Goal: Task Accomplishment & Management: Use online tool/utility

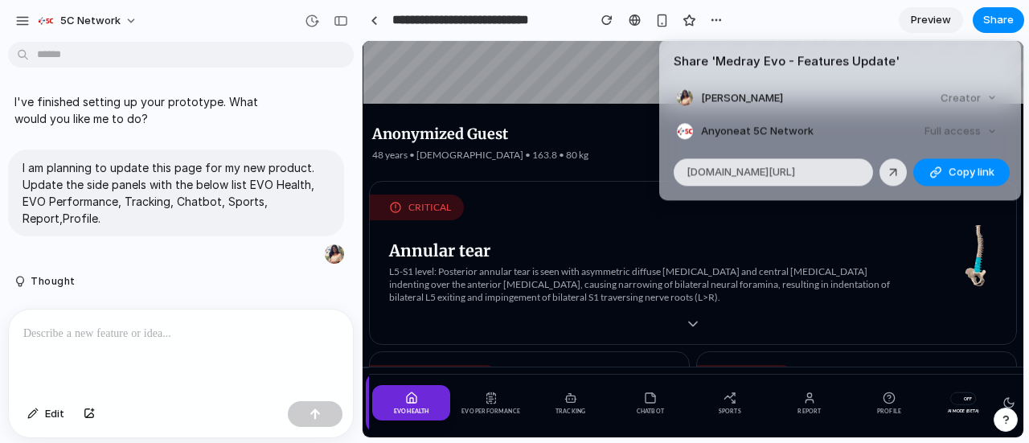
scroll to position [1025, 0]
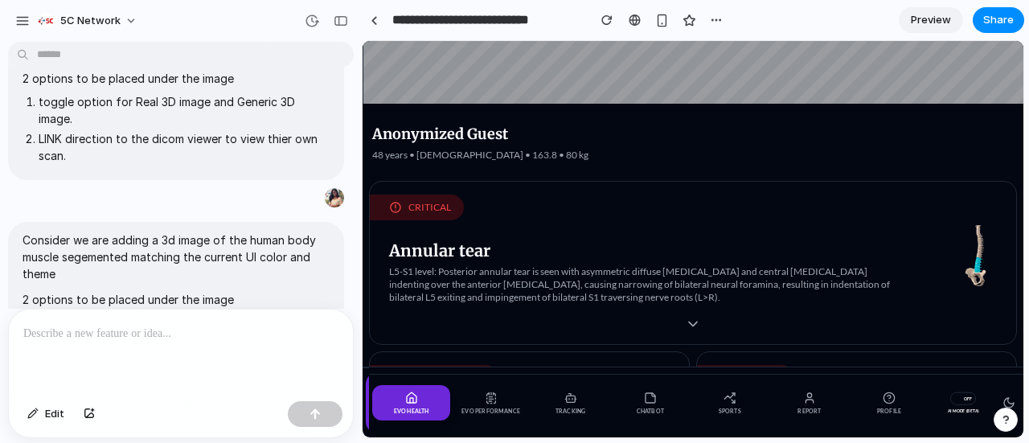
click at [378, 18] on div "Share ' Medray Evo - Features Update ' [PERSON_NAME] T Creator Anyone at 5C Net…" at bounding box center [514, 221] width 1029 height 443
click at [378, 20] on link at bounding box center [374, 20] width 24 height 24
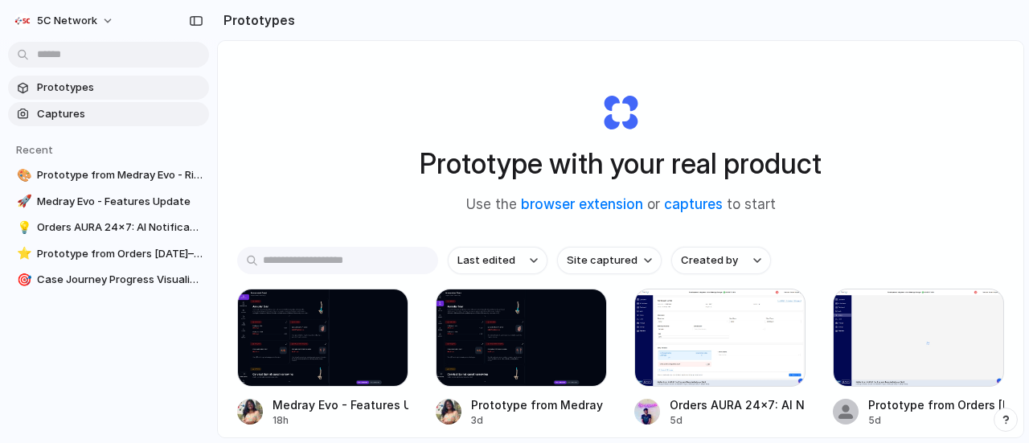
click at [115, 109] on span "Captures" at bounding box center [120, 114] width 166 height 16
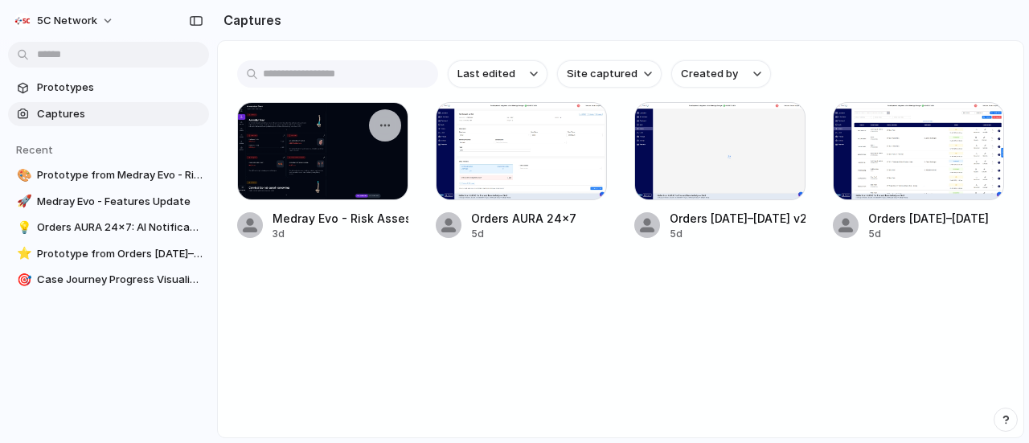
click at [336, 164] on div at bounding box center [322, 151] width 171 height 98
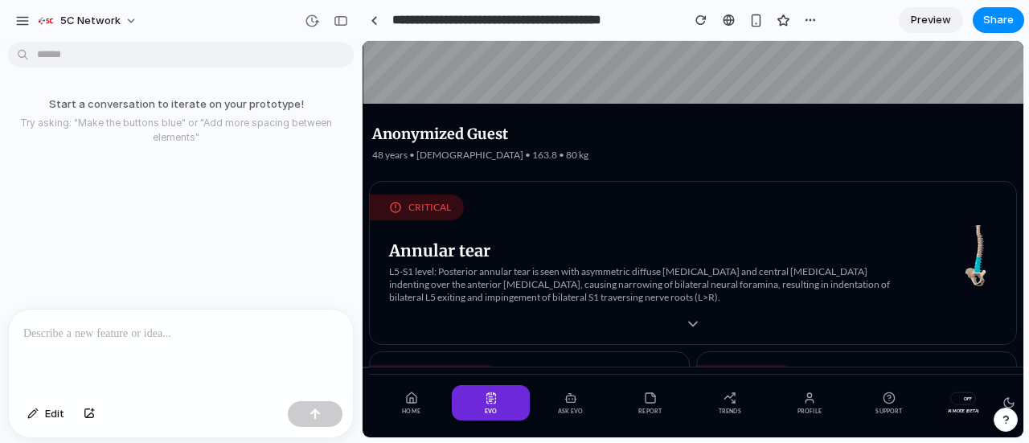
scroll to position [158, 0]
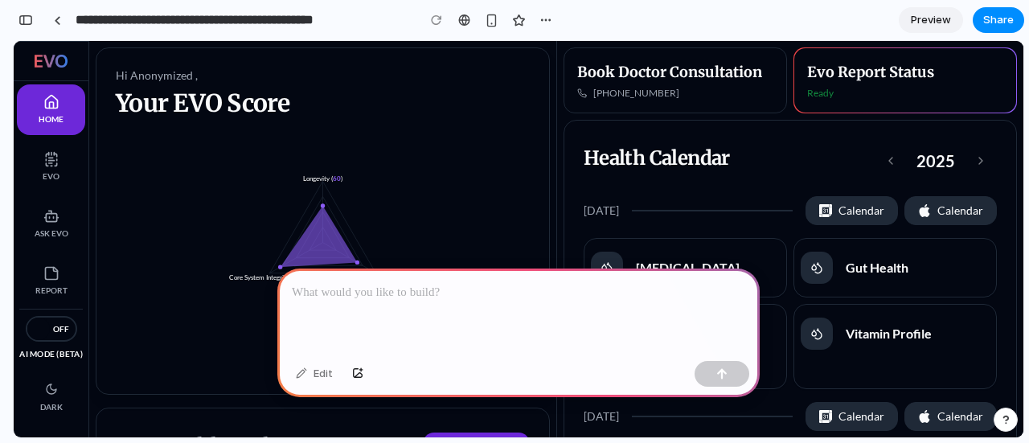
click at [367, 283] on p at bounding box center [519, 292] width 454 height 19
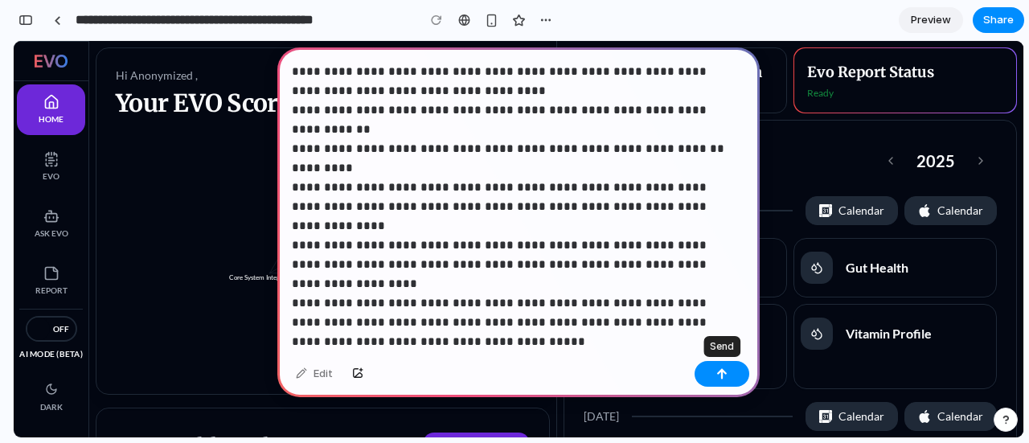
click at [744, 384] on div at bounding box center [722, 374] width 55 height 26
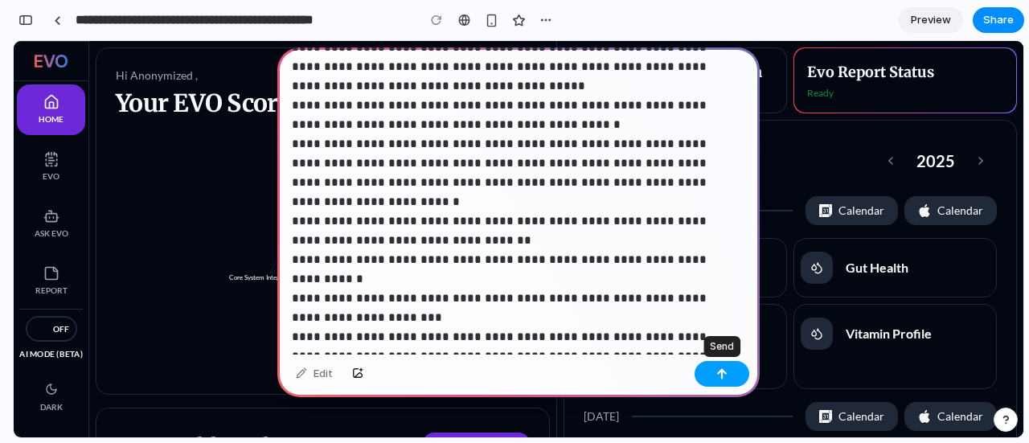
click at [729, 376] on button "button" at bounding box center [722, 374] width 55 height 26
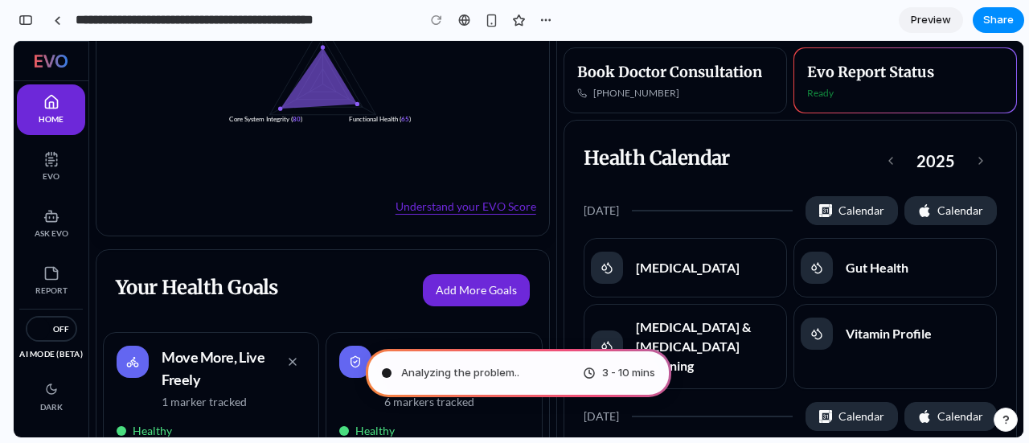
scroll to position [0, 0]
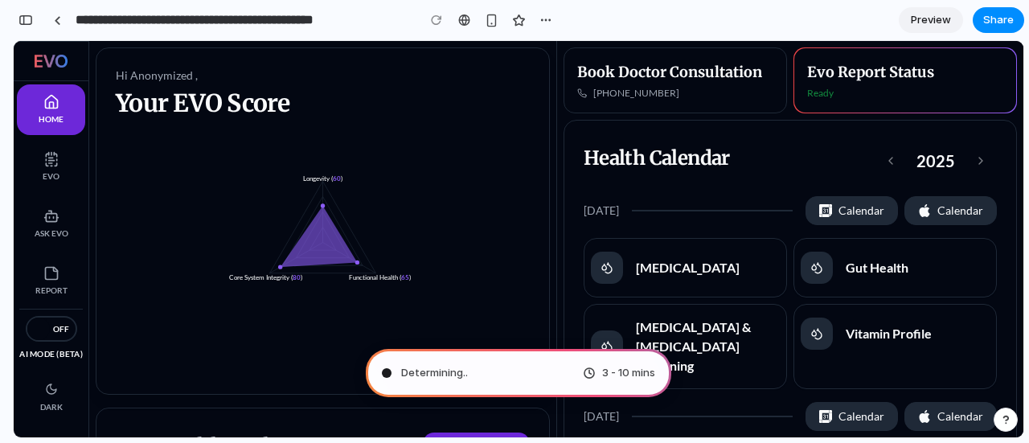
type input "**********"
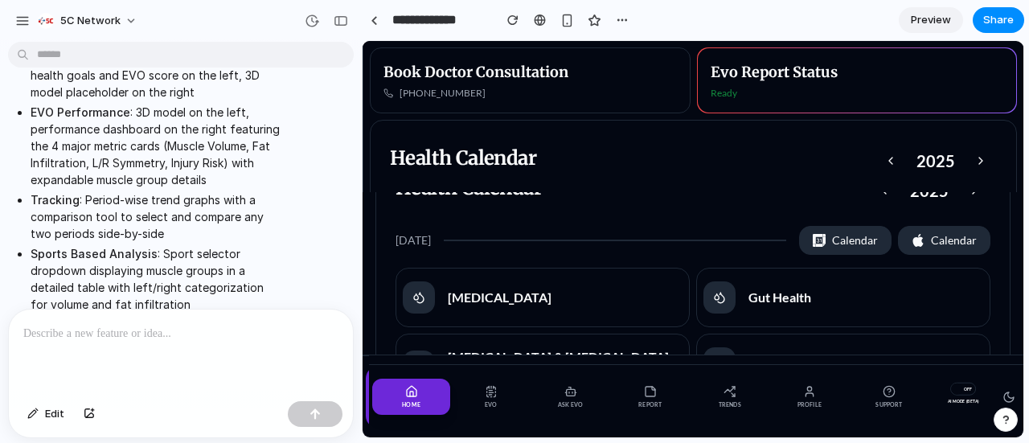
scroll to position [1037, 0]
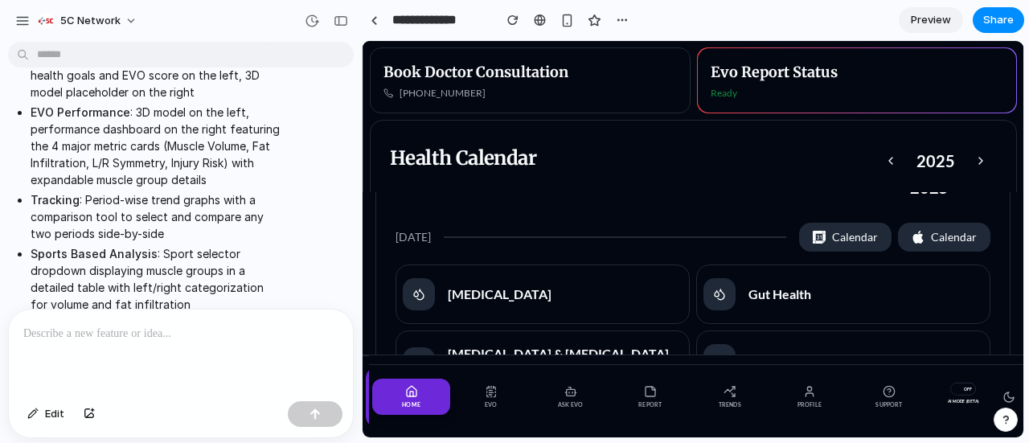
click at [939, 14] on span "Preview" at bounding box center [931, 20] width 40 height 16
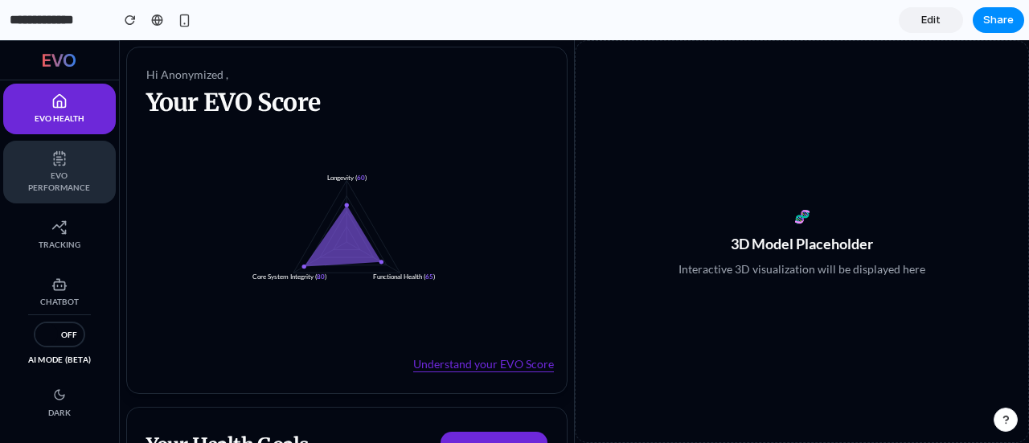
click at [66, 161] on icon at bounding box center [59, 158] width 16 height 16
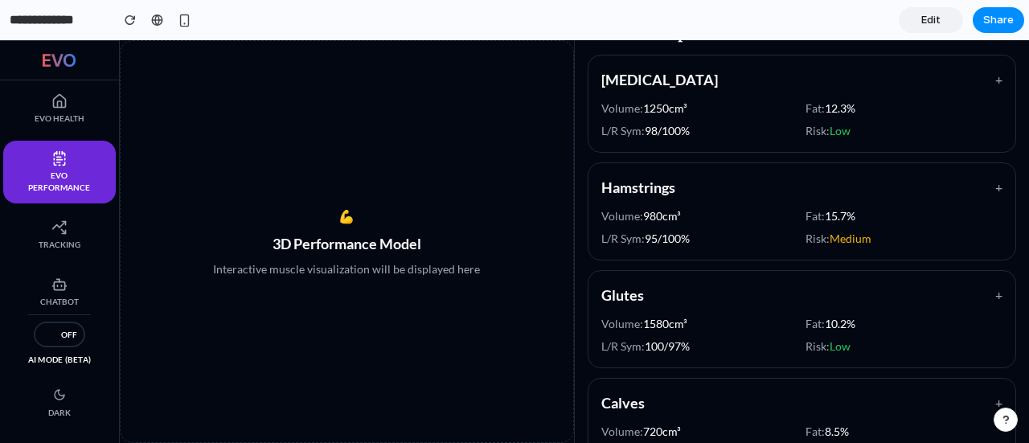
scroll to position [296, 0]
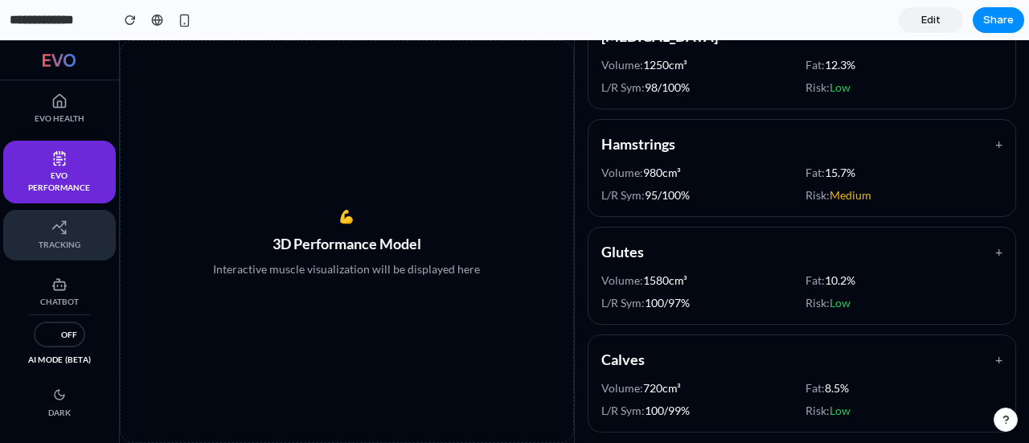
click at [81, 218] on link "Tracking" at bounding box center [59, 235] width 113 height 51
select select "********"
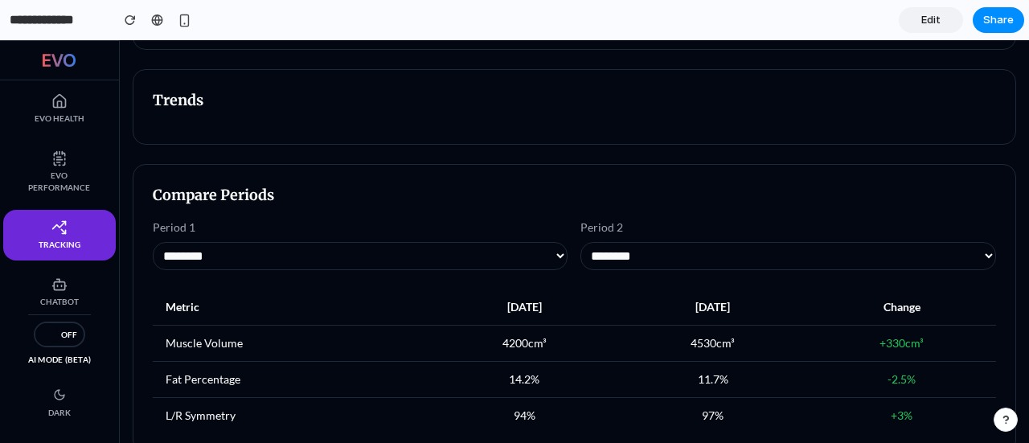
scroll to position [242, 0]
click at [503, 257] on select "******** ******** ******** ******** ********" at bounding box center [361, 255] width 416 height 28
click at [539, 232] on label "Period 1" at bounding box center [361, 227] width 416 height 16
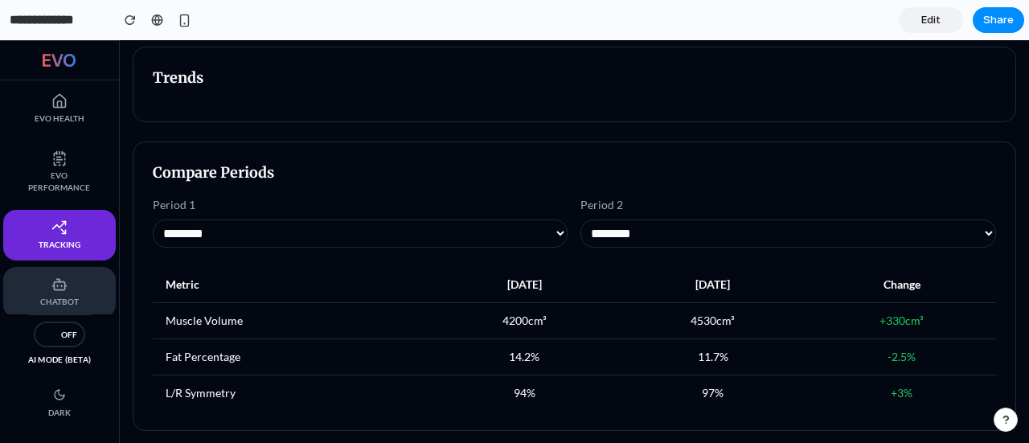
click at [56, 277] on icon at bounding box center [59, 285] width 16 height 16
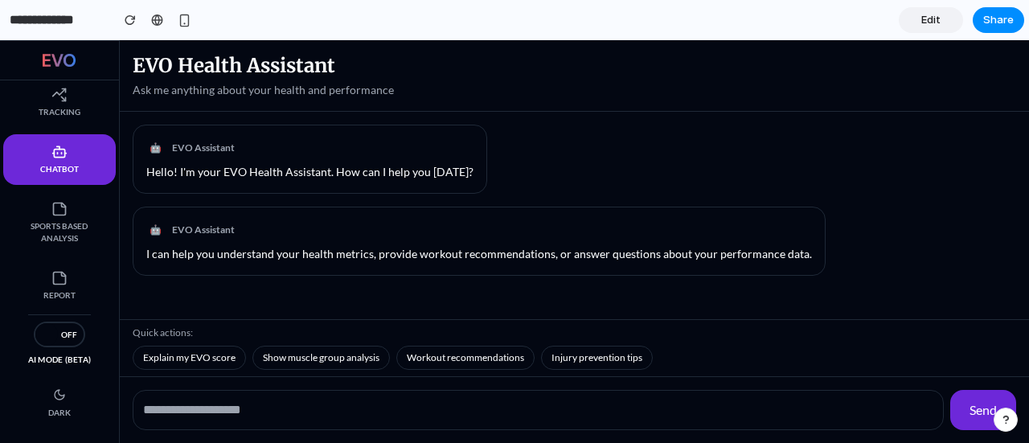
scroll to position [134, 0]
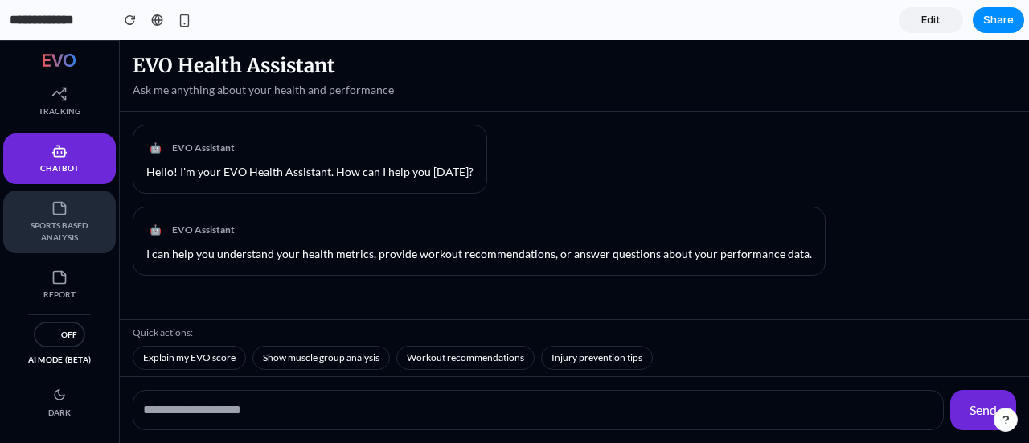
click at [64, 222] on span "Sports Based Analysis" at bounding box center [59, 232] width 80 height 24
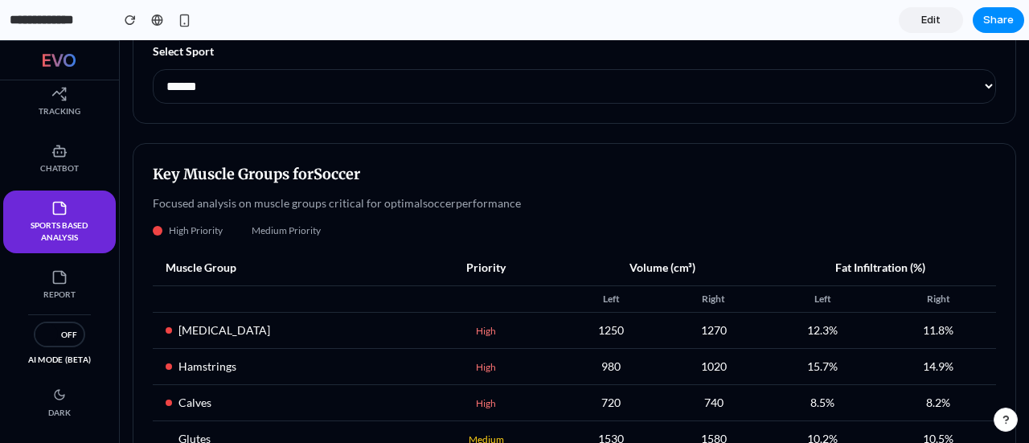
scroll to position [0, 0]
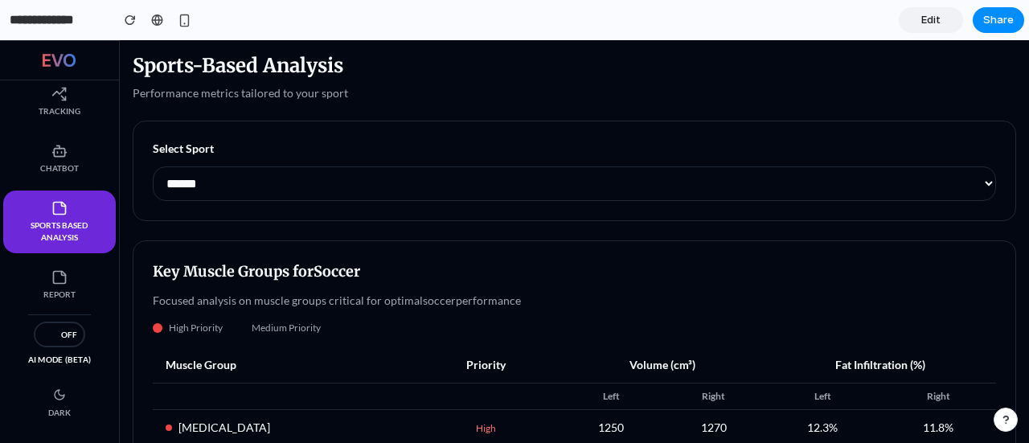
click at [300, 184] on select "**********" at bounding box center [575, 183] width 844 height 35
click at [153, 166] on select "**********" at bounding box center [575, 183] width 844 height 35
click at [296, 183] on select "**********" at bounding box center [575, 183] width 844 height 35
select select "******"
click at [153, 166] on select "**********" at bounding box center [575, 183] width 844 height 35
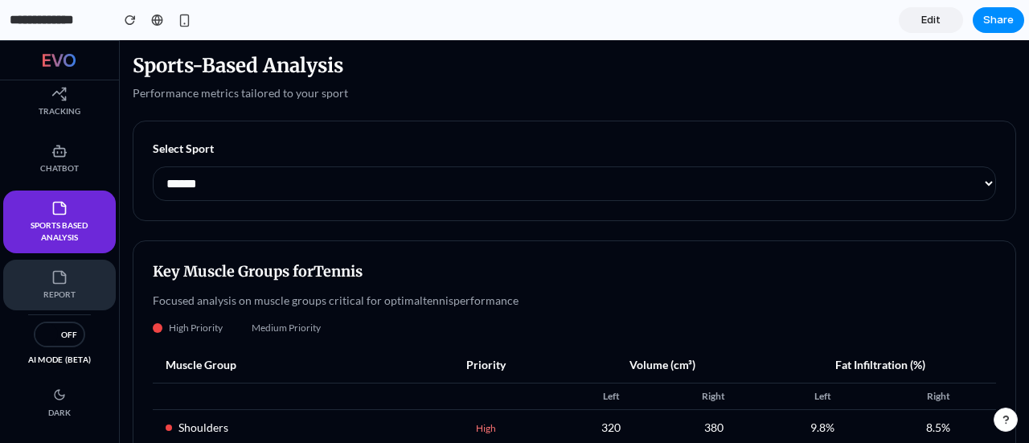
click at [69, 289] on span "Report" at bounding box center [59, 295] width 80 height 12
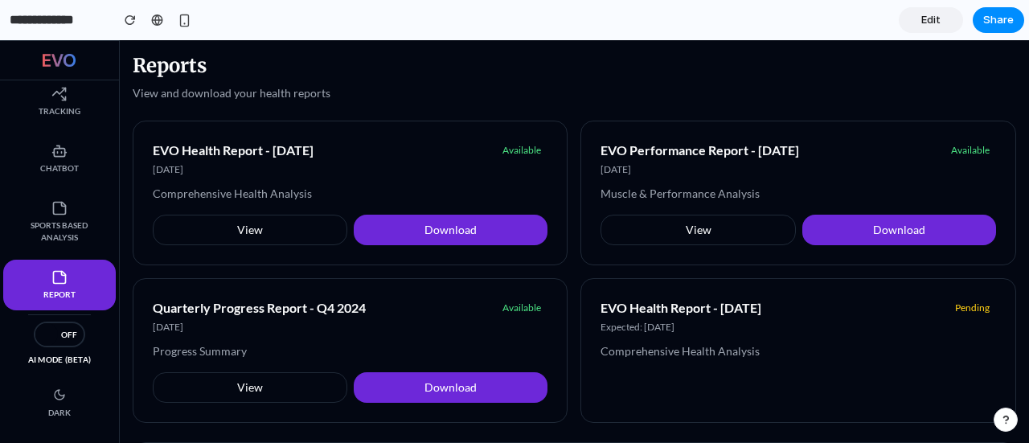
scroll to position [176, 0]
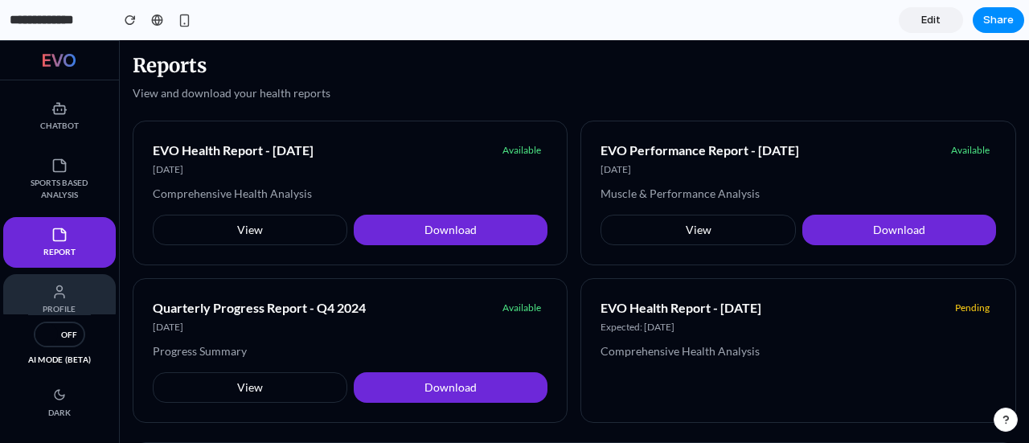
click at [51, 284] on icon at bounding box center [59, 292] width 16 height 16
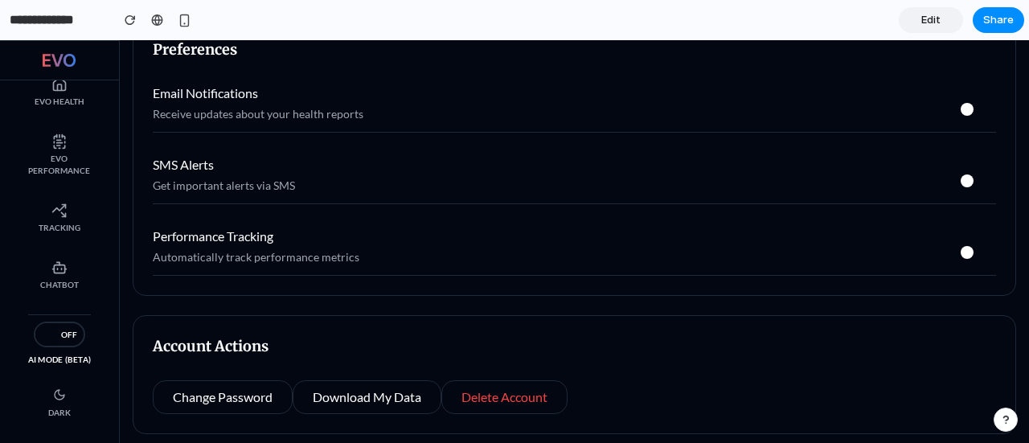
scroll to position [0, 0]
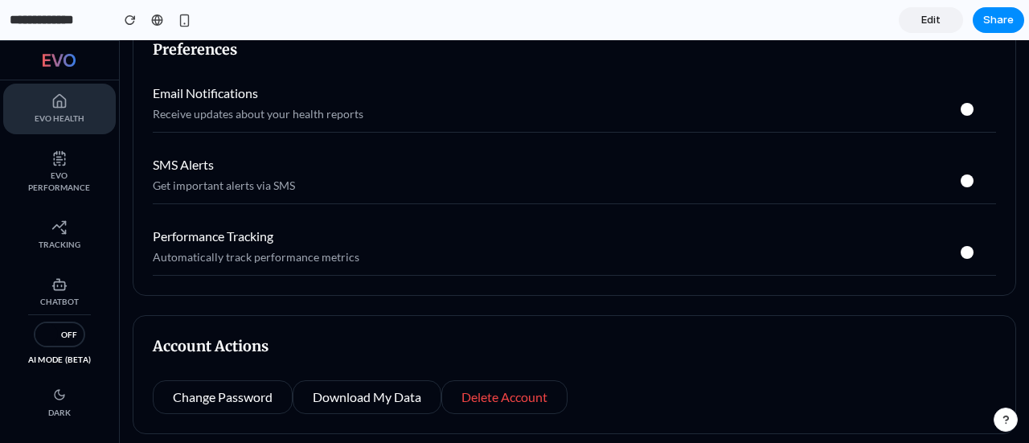
click at [52, 96] on icon at bounding box center [59, 101] width 16 height 16
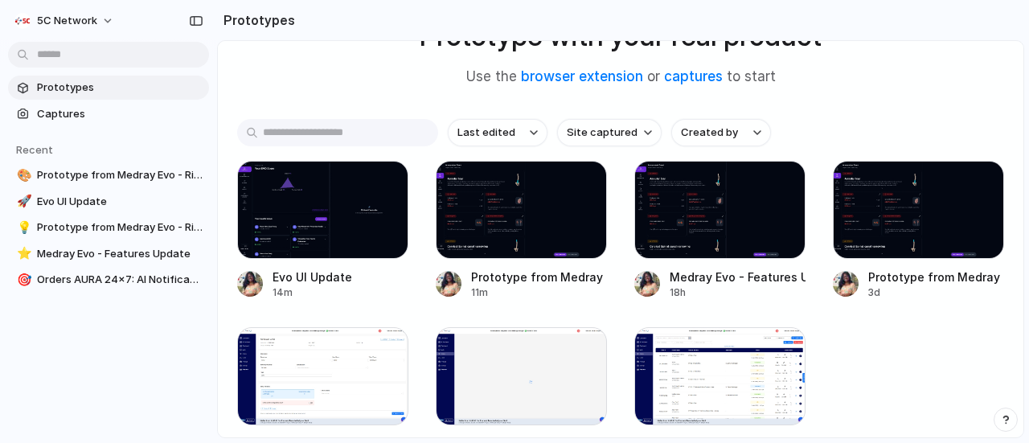
scroll to position [134, 0]
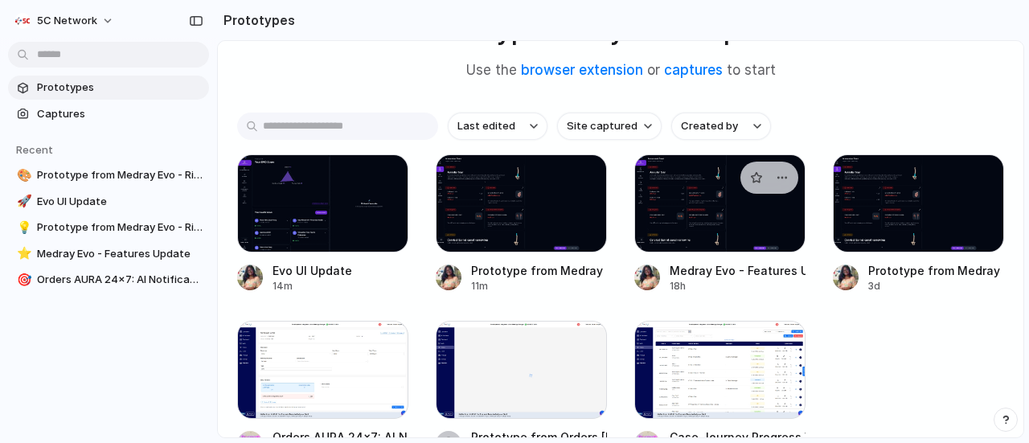
click at [668, 226] on div at bounding box center [720, 203] width 171 height 98
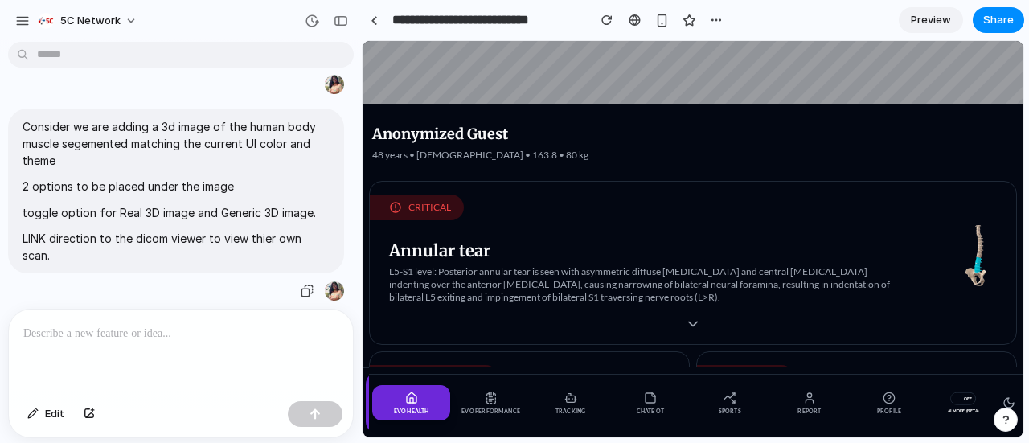
scroll to position [1584, 0]
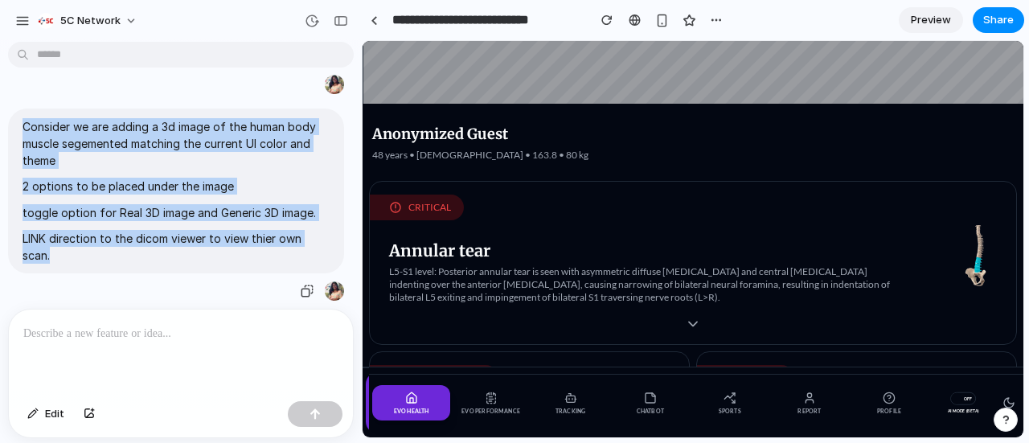
drag, startPoint x: 19, startPoint y: 132, endPoint x: 73, endPoint y: 262, distance: 141.0
click at [73, 262] on div "Consider we are adding a 3d image of the human body muscle segemented matching …" at bounding box center [176, 191] width 336 height 165
copy span "Consider we are adding a 3d image of the human body muscle segemented matching …"
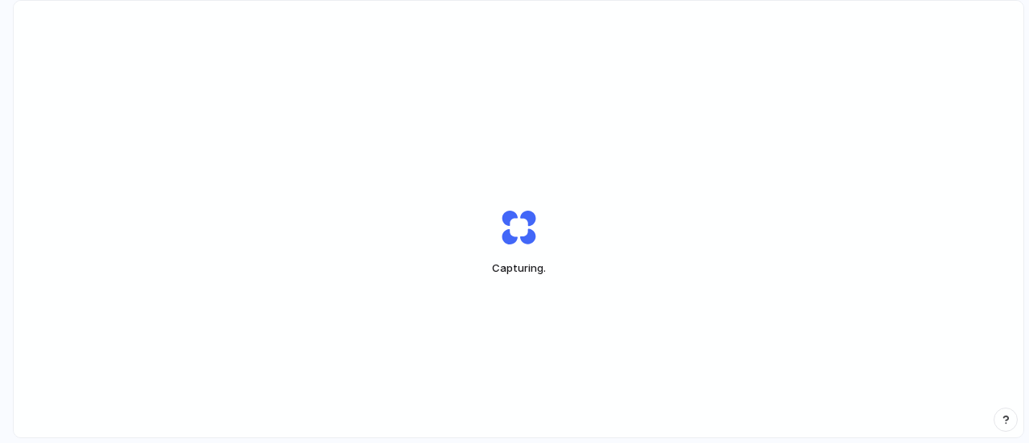
scroll to position [45, 0]
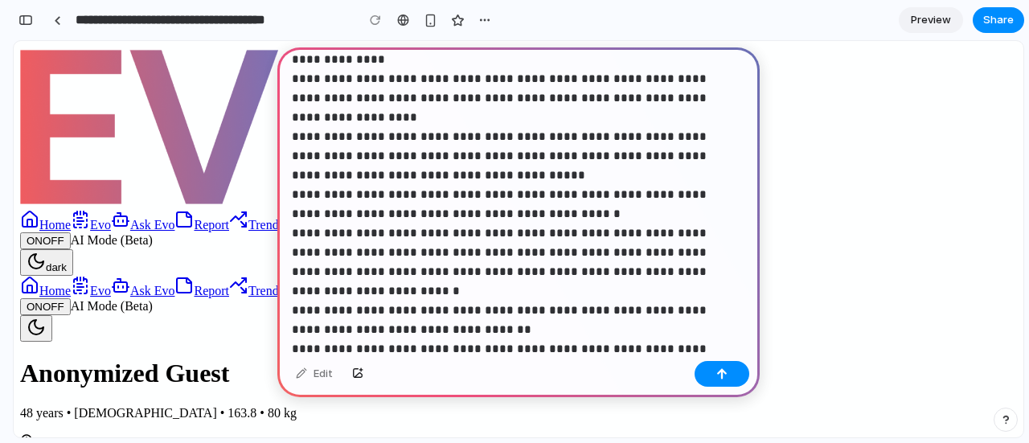
scroll to position [172, 0]
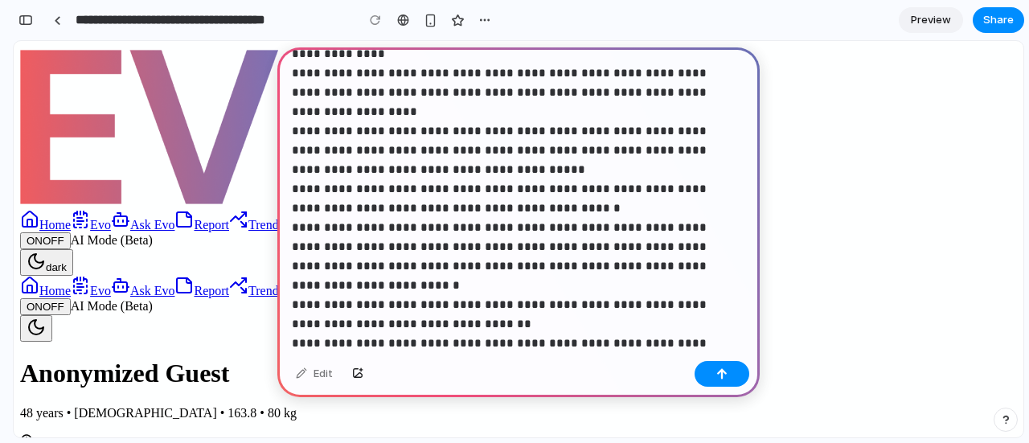
click at [692, 73] on p "**********" at bounding box center [515, 160] width 447 height 540
paste div
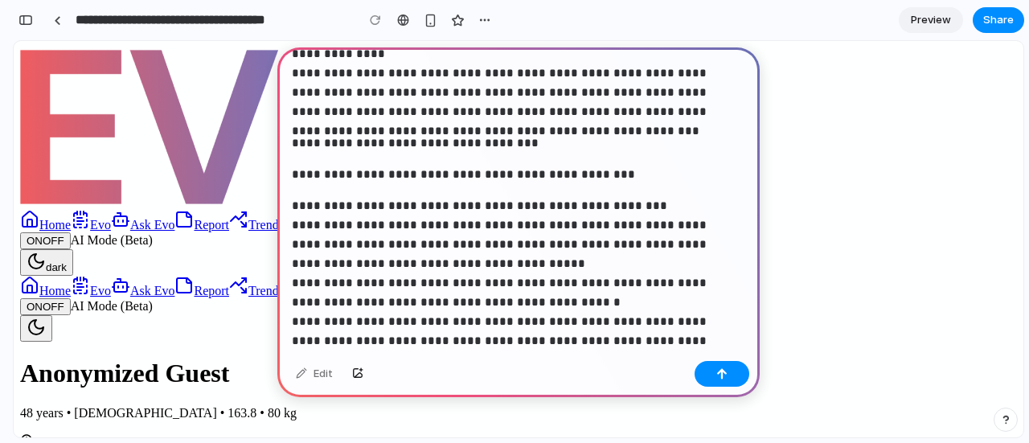
click at [680, 73] on p "**********" at bounding box center [515, 6] width 447 height 232
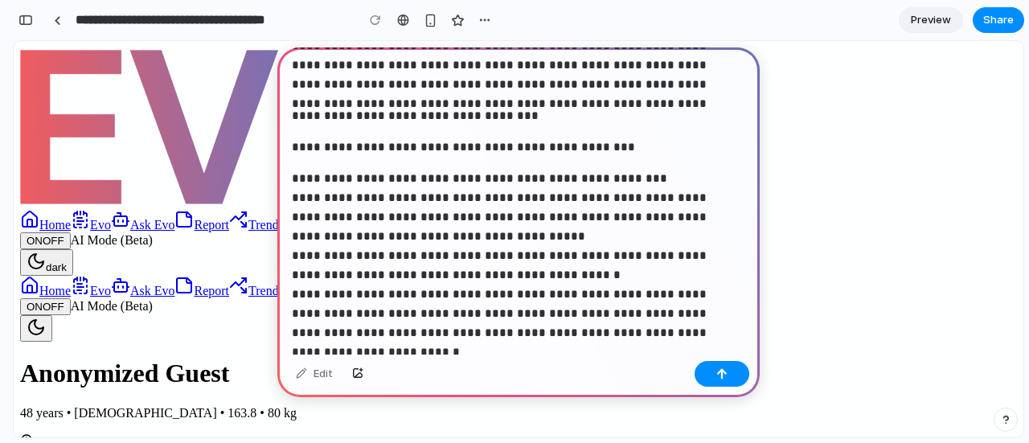
scroll to position [206, 0]
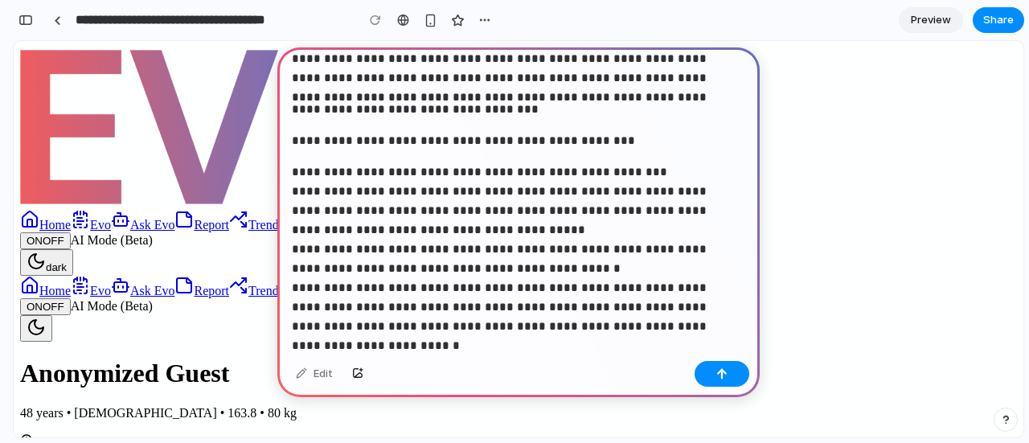
click at [627, 174] on p "**********" at bounding box center [515, 345] width 447 height 367
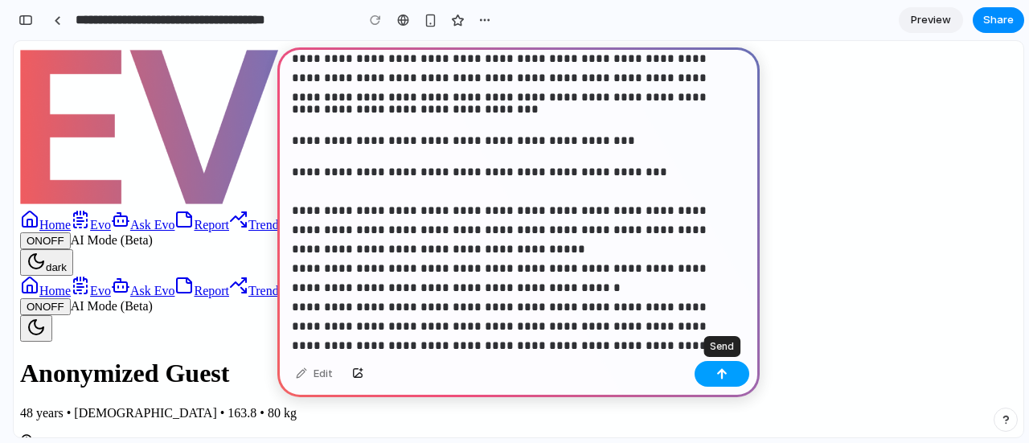
click at [717, 372] on div "button" at bounding box center [722, 373] width 11 height 11
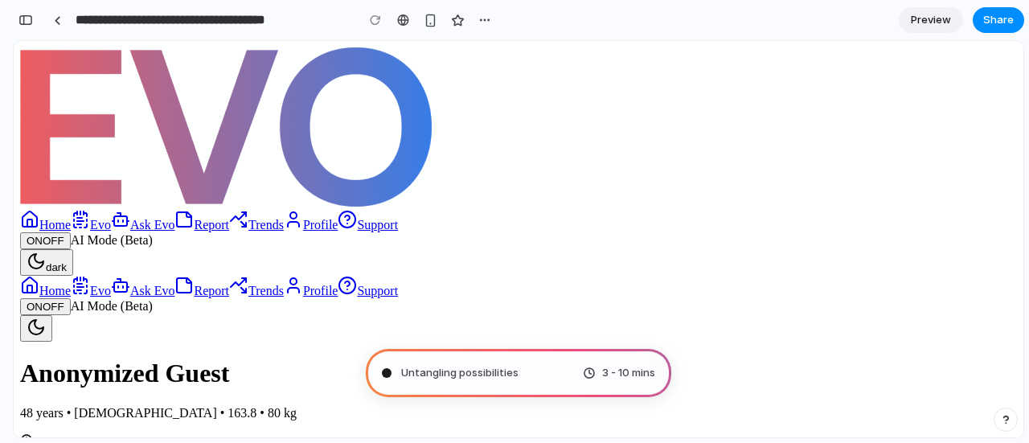
scroll to position [341, 0]
type input "**********"
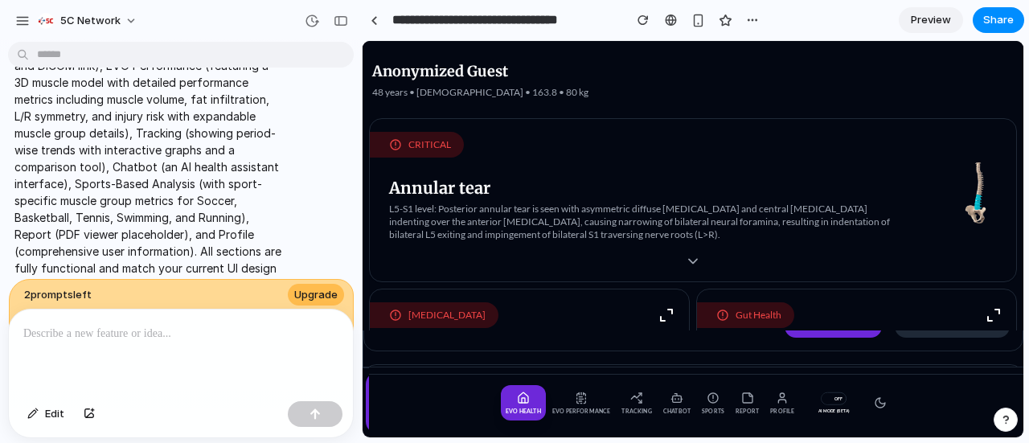
scroll to position [1226, 0]
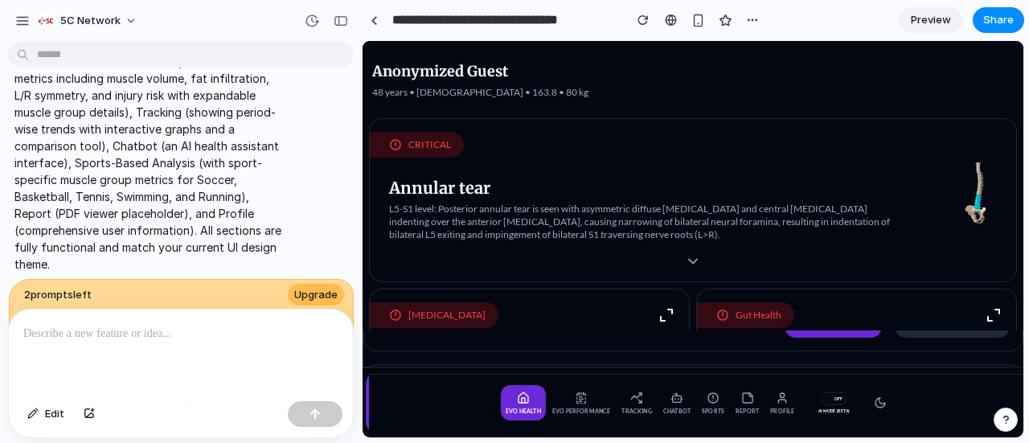
click at [927, 31] on link "Preview" at bounding box center [931, 20] width 64 height 26
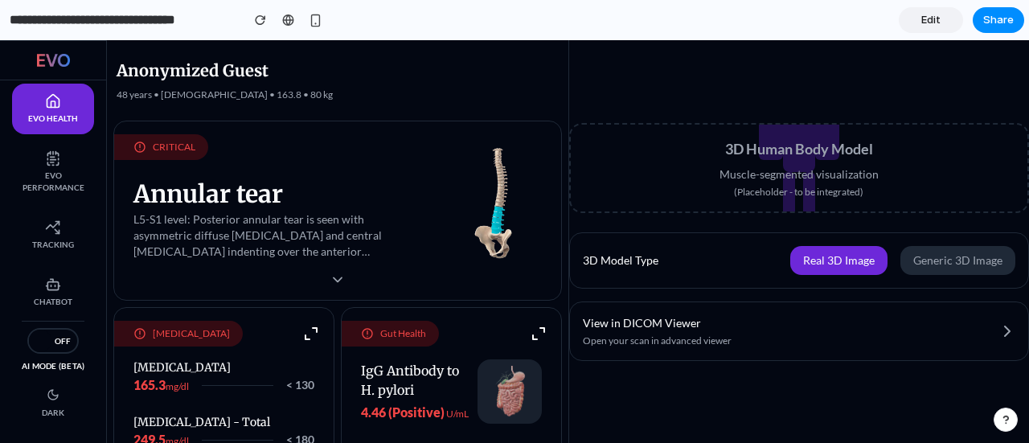
click at [947, 260] on button "Generic 3D Image" at bounding box center [958, 260] width 115 height 29
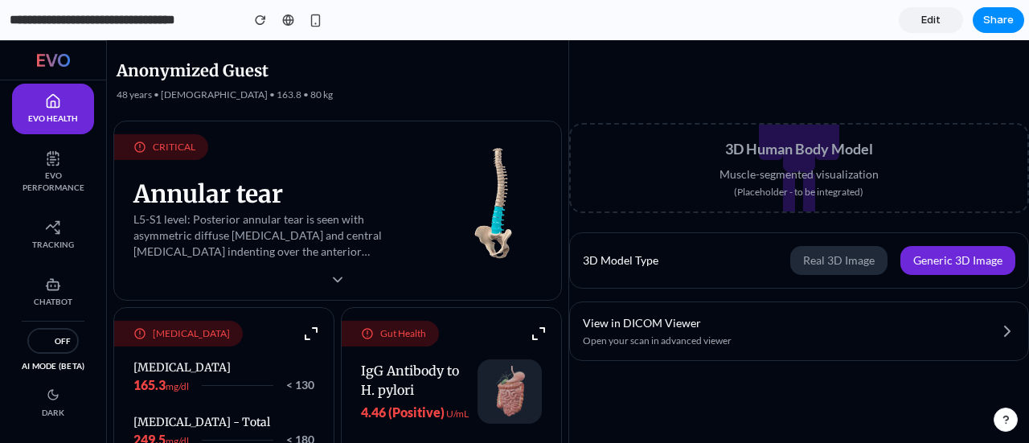
click at [848, 262] on button "Real 3D Image" at bounding box center [839, 260] width 97 height 29
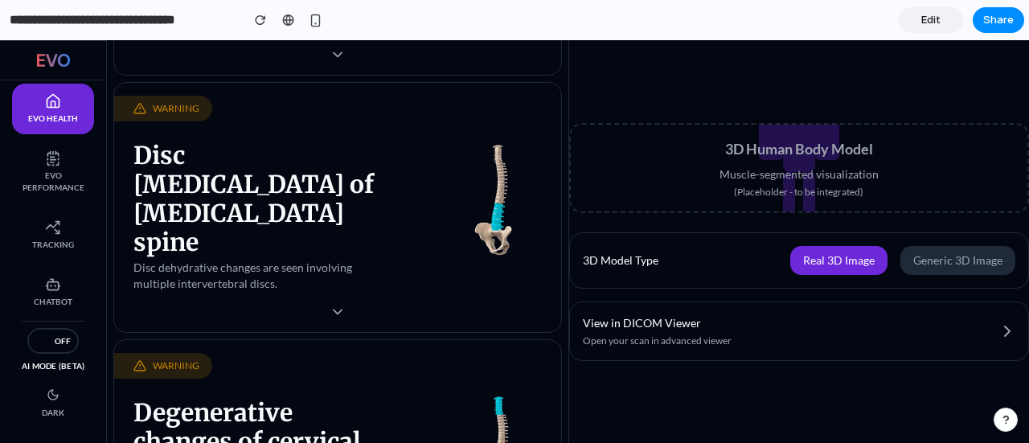
scroll to position [1169, 0]
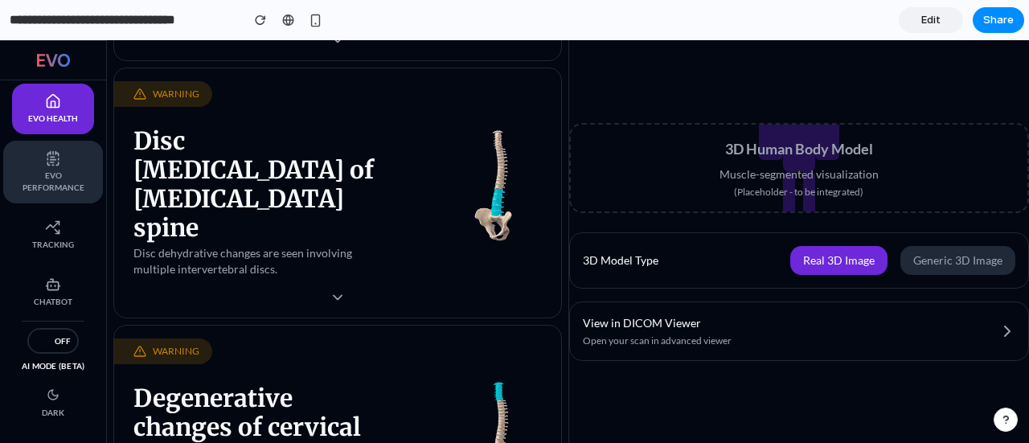
click at [50, 183] on span "EVO Performance" at bounding box center [53, 182] width 68 height 24
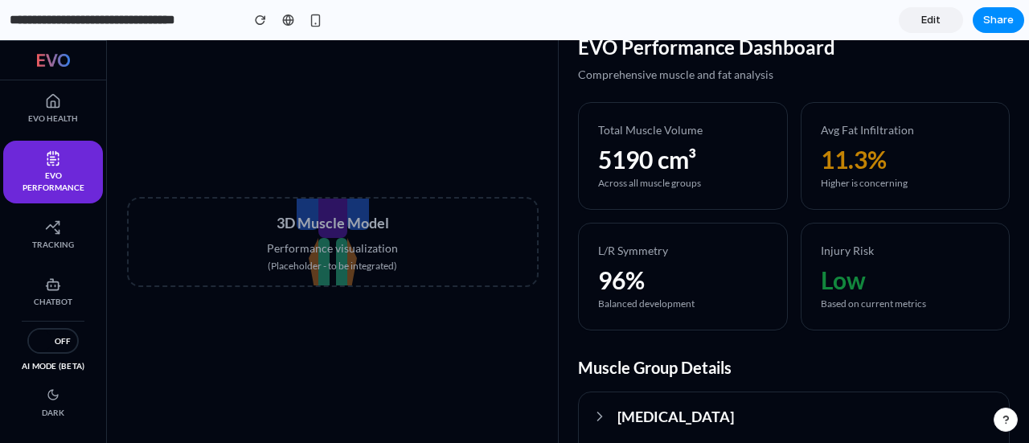
scroll to position [0, 0]
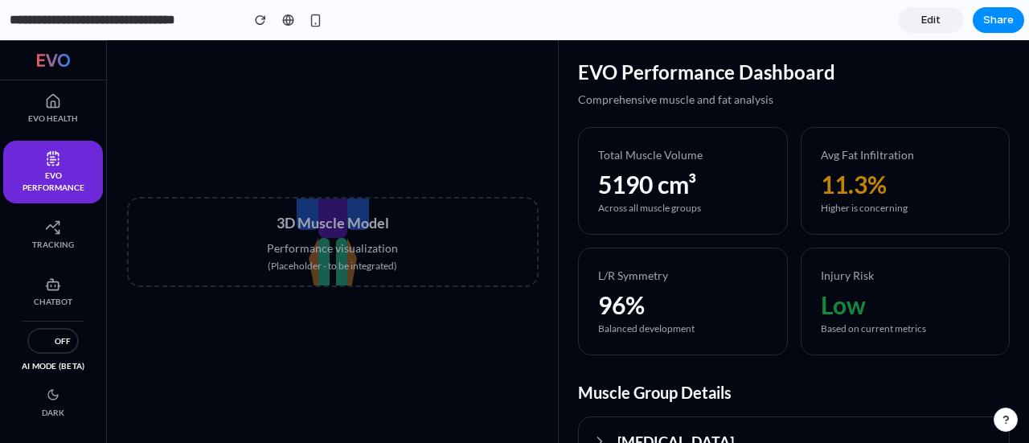
click at [340, 263] on p "(Placeholder - to be integrated)" at bounding box center [332, 266] width 131 height 13
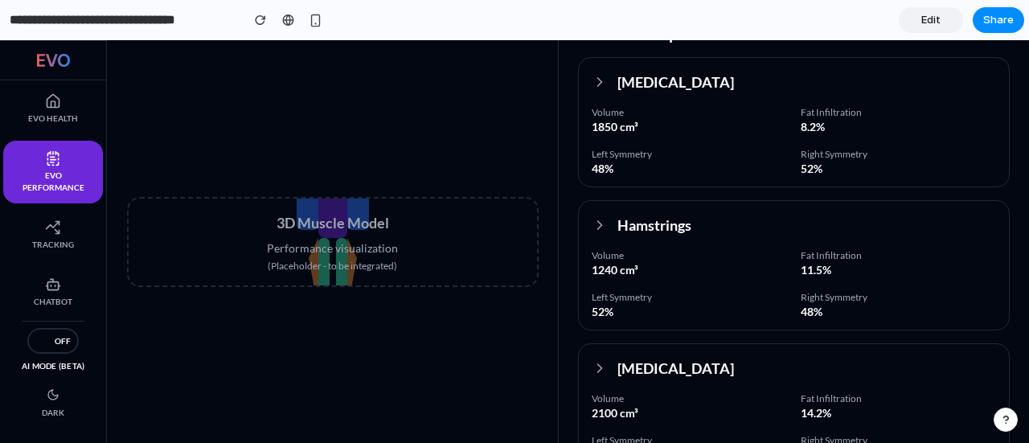
scroll to position [398, 0]
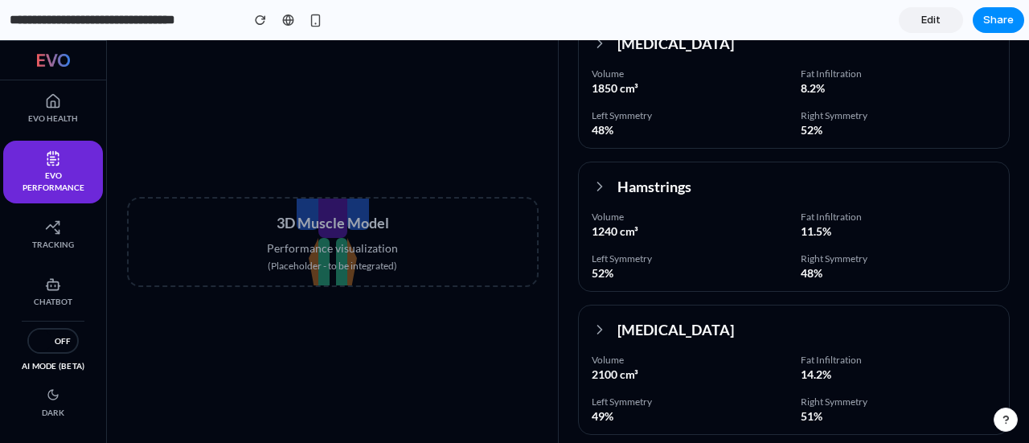
click at [598, 199] on button "Hamstrings" at bounding box center [794, 186] width 430 height 48
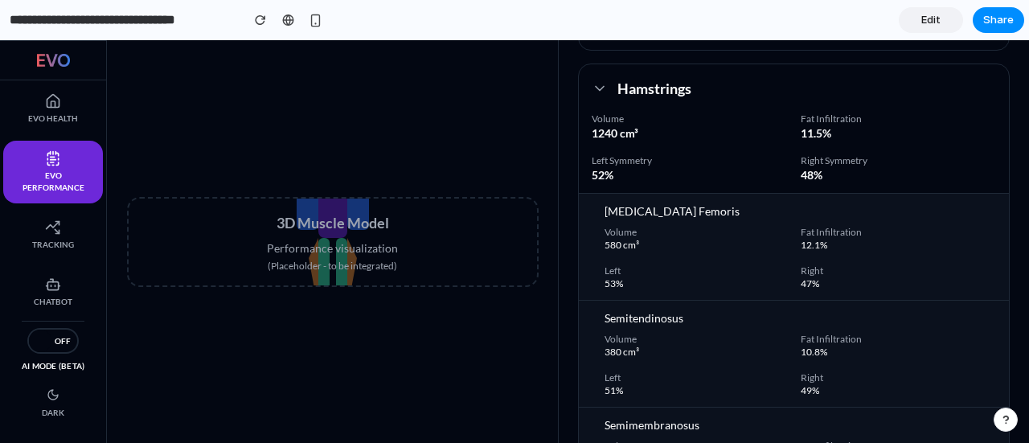
scroll to position [497, 0]
click at [599, 95] on div "Hamstrings" at bounding box center [642, 87] width 100 height 23
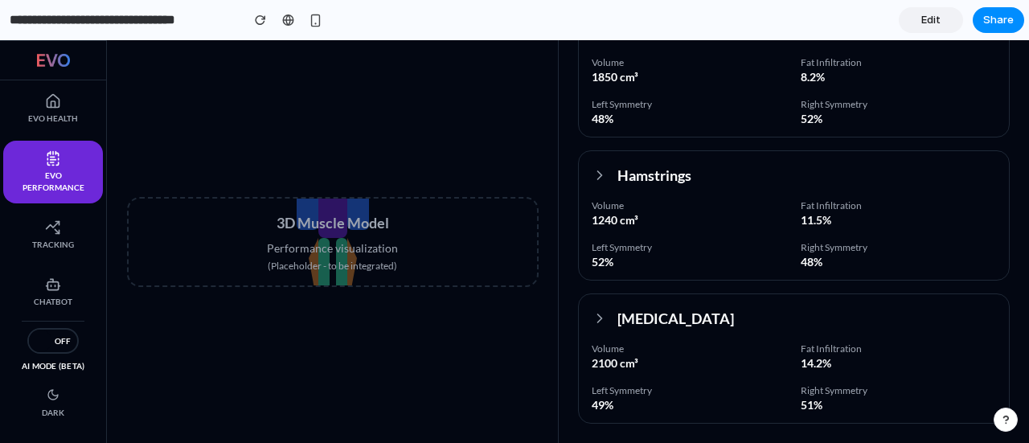
scroll to position [406, 0]
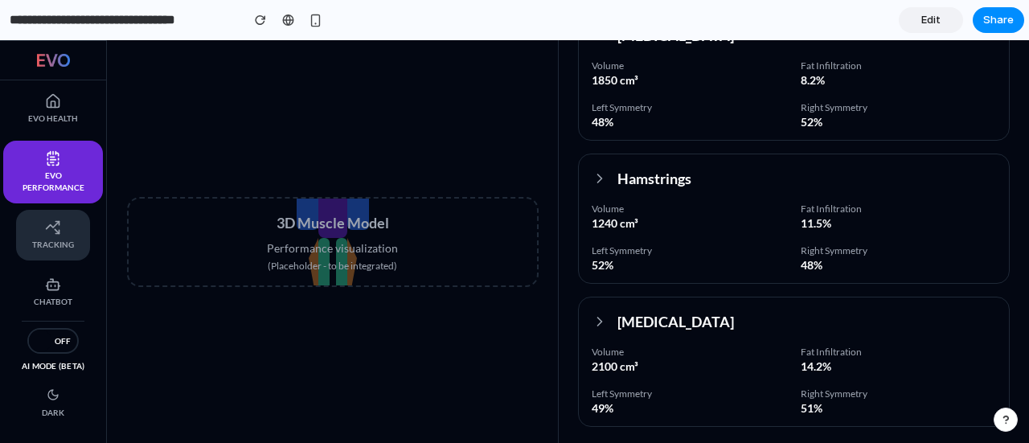
click at [76, 244] on link "Tracking" at bounding box center [53, 235] width 74 height 51
select select "********"
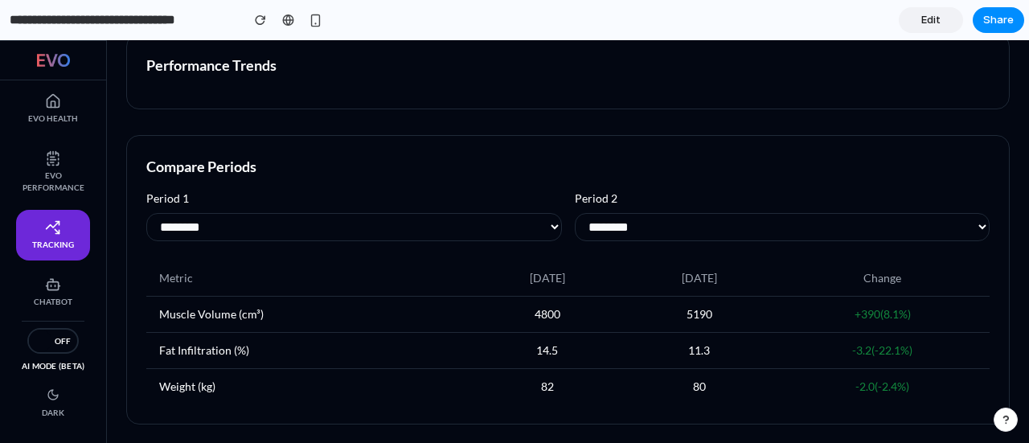
scroll to position [0, 0]
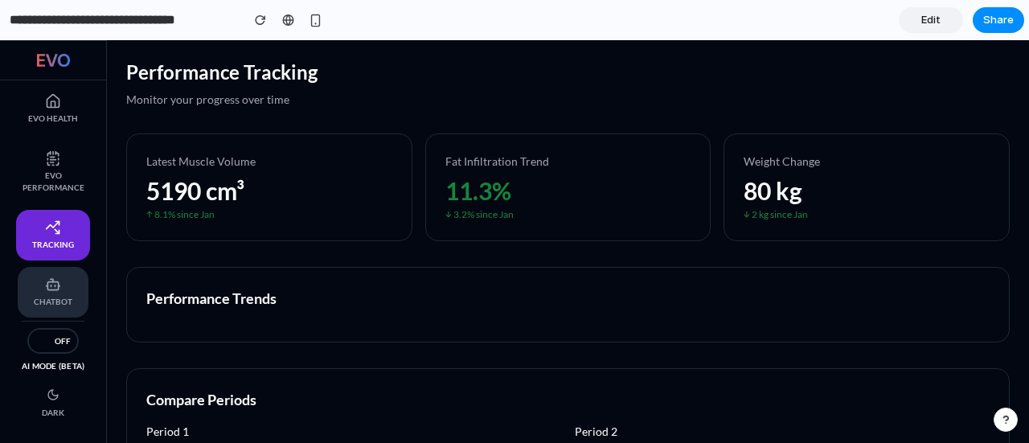
click at [62, 303] on span "Chatbot" at bounding box center [53, 302] width 39 height 12
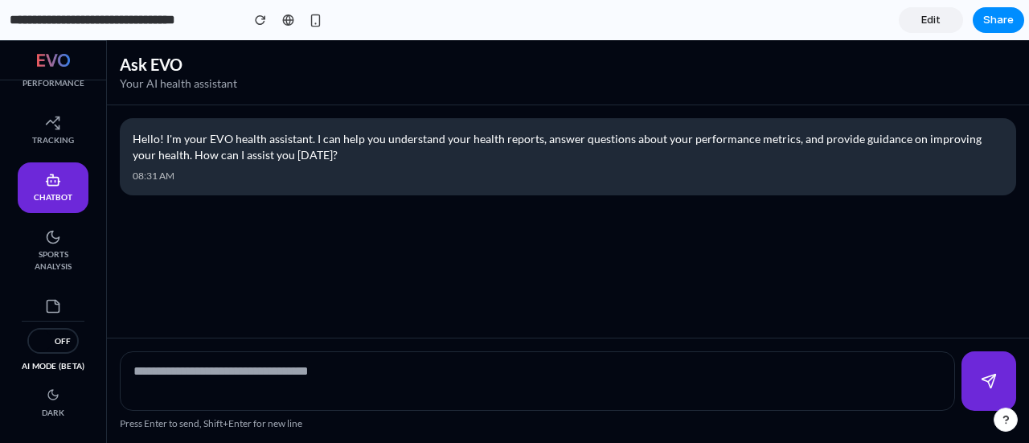
scroll to position [182, 0]
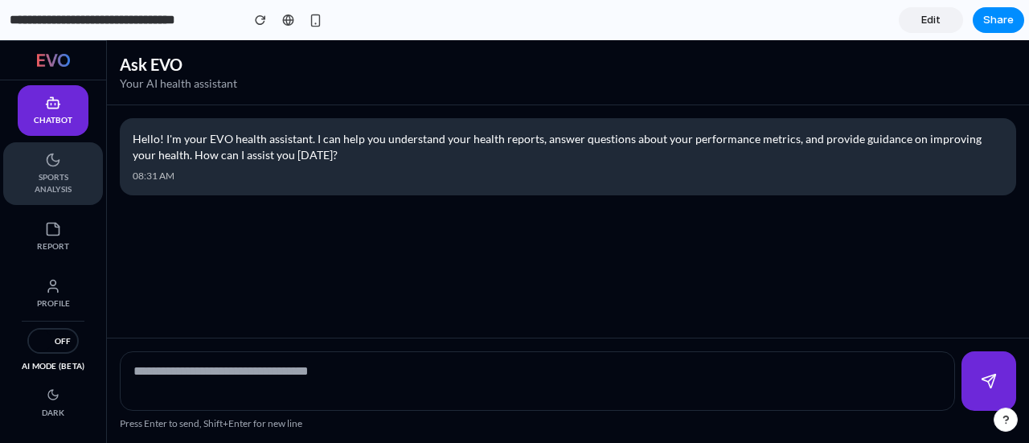
click at [42, 184] on span "Sports Analysis" at bounding box center [53, 183] width 68 height 24
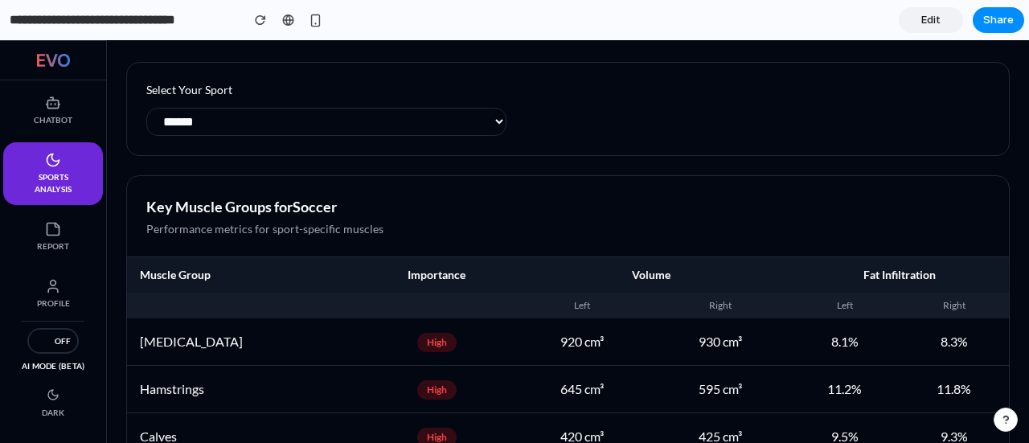
scroll to position [0, 0]
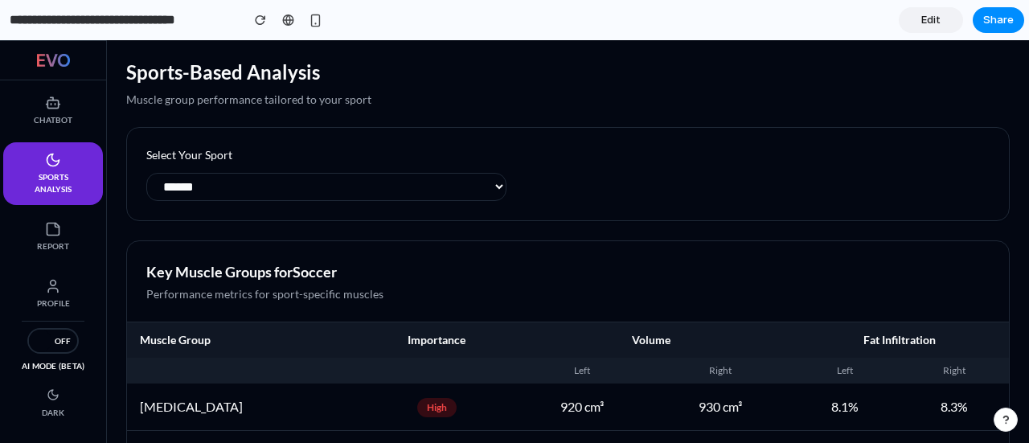
click at [380, 178] on select "**********" at bounding box center [326, 187] width 360 height 28
click at [146, 173] on select "**********" at bounding box center [326, 187] width 360 height 28
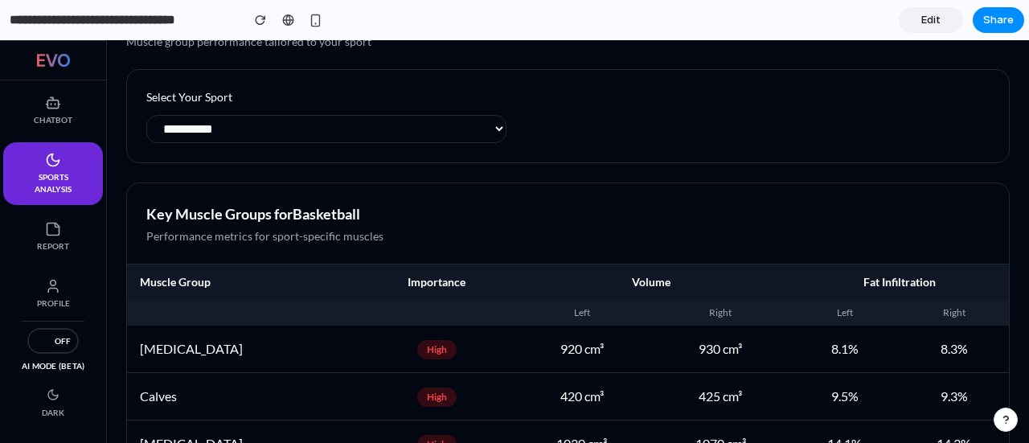
scroll to position [45, 0]
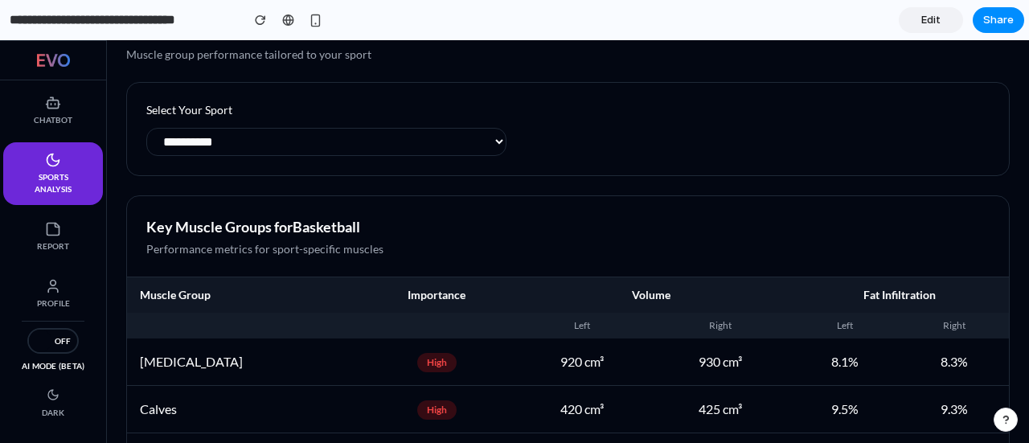
click at [372, 141] on select "**********" at bounding box center [326, 142] width 360 height 28
select select "*******"
click at [146, 128] on select "**********" at bounding box center [326, 142] width 360 height 28
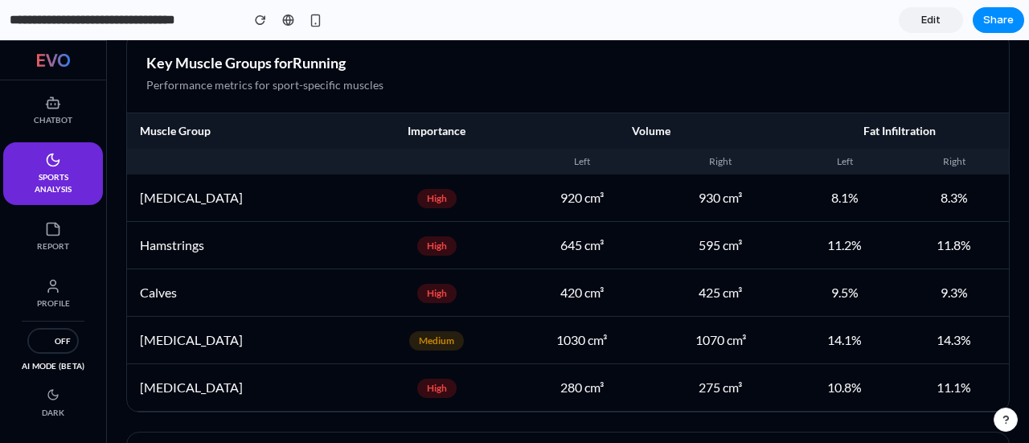
scroll to position [204, 0]
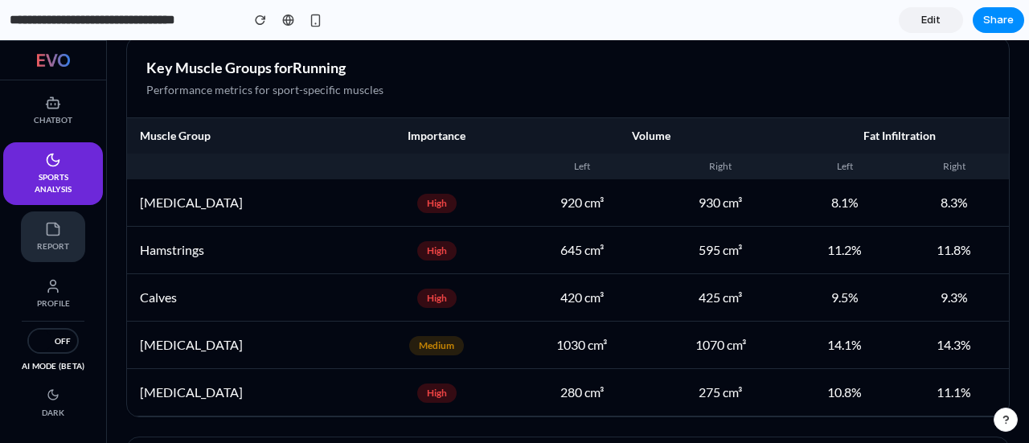
click at [60, 240] on span "Report" at bounding box center [53, 246] width 32 height 12
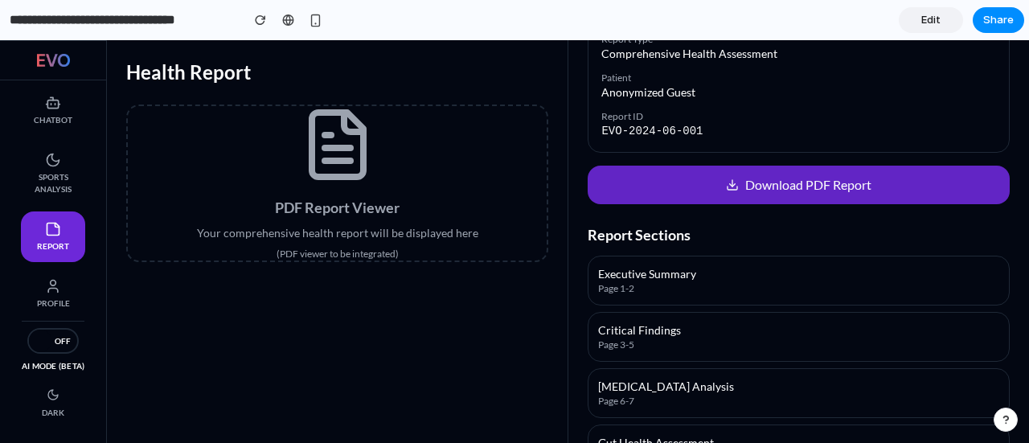
scroll to position [0, 0]
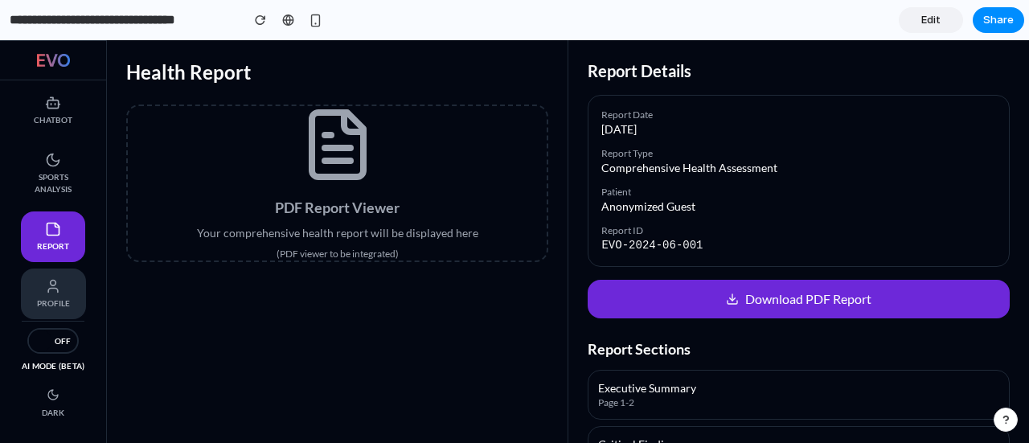
click at [43, 298] on span "Profile" at bounding box center [53, 304] width 33 height 12
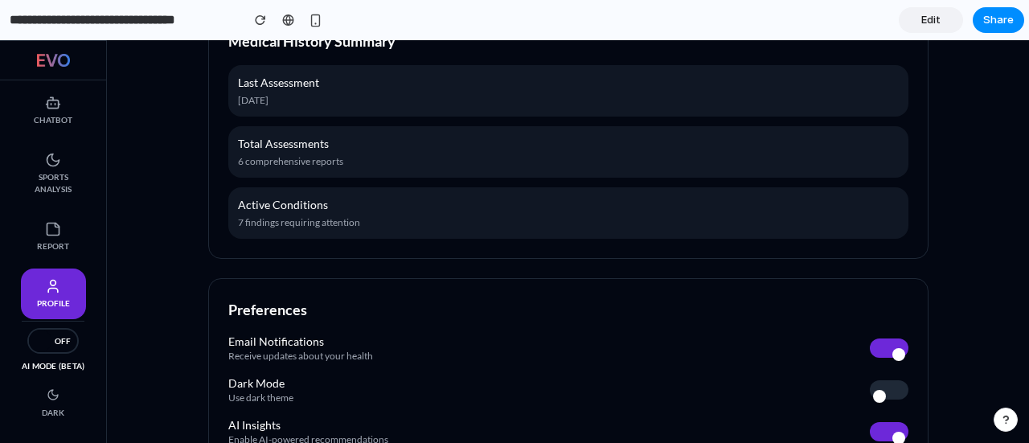
scroll to position [609, 0]
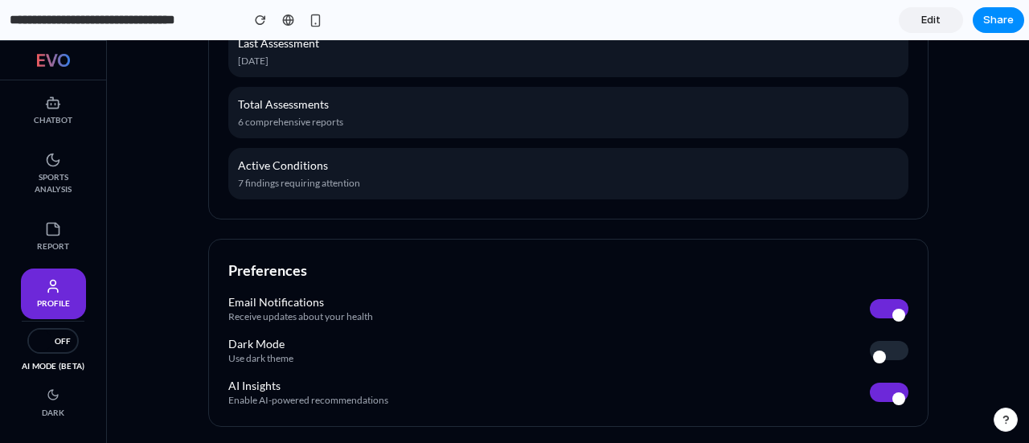
click at [896, 354] on button at bounding box center [889, 350] width 39 height 19
click at [893, 351] on button at bounding box center [889, 350] width 39 height 19
click at [889, 383] on button at bounding box center [889, 392] width 39 height 19
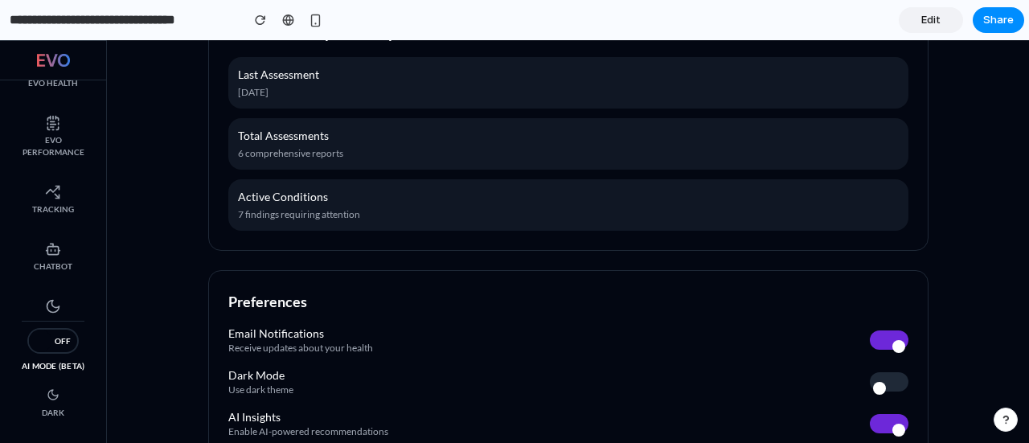
scroll to position [0, 0]
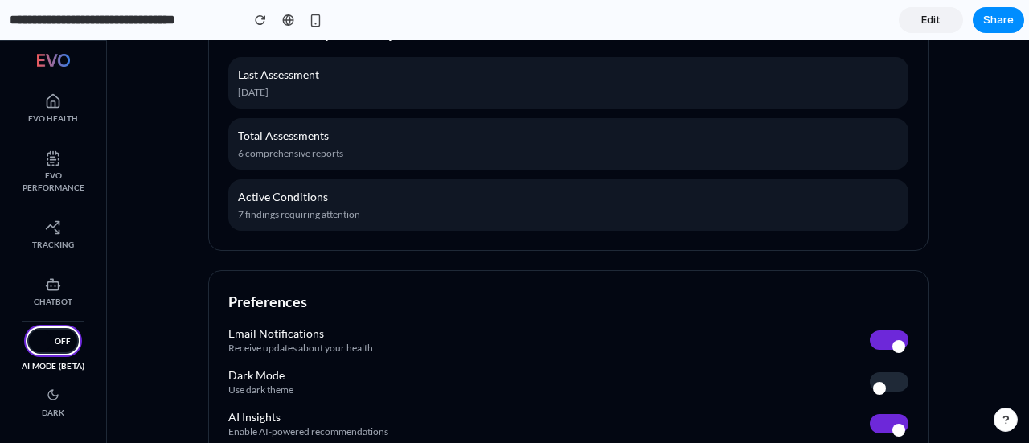
click at [43, 335] on span "button" at bounding box center [40, 341] width 23 height 23
click at [76, 335] on button "OFF" at bounding box center [52, 341] width 51 height 26
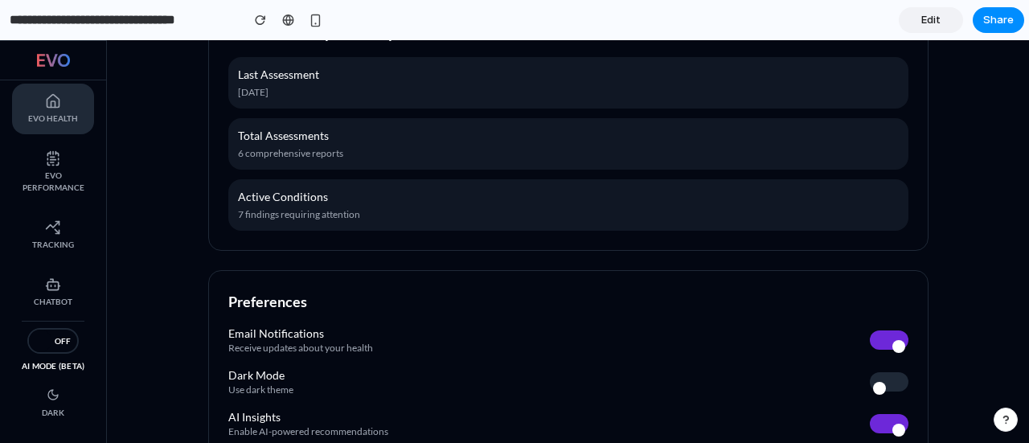
click at [55, 120] on span "EVO Health" at bounding box center [53, 119] width 50 height 12
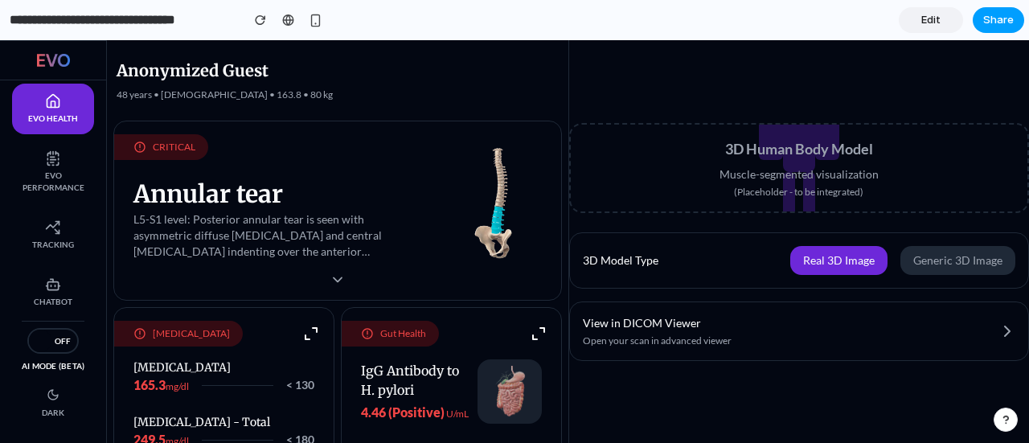
click at [990, 23] on span "Share" at bounding box center [999, 20] width 31 height 16
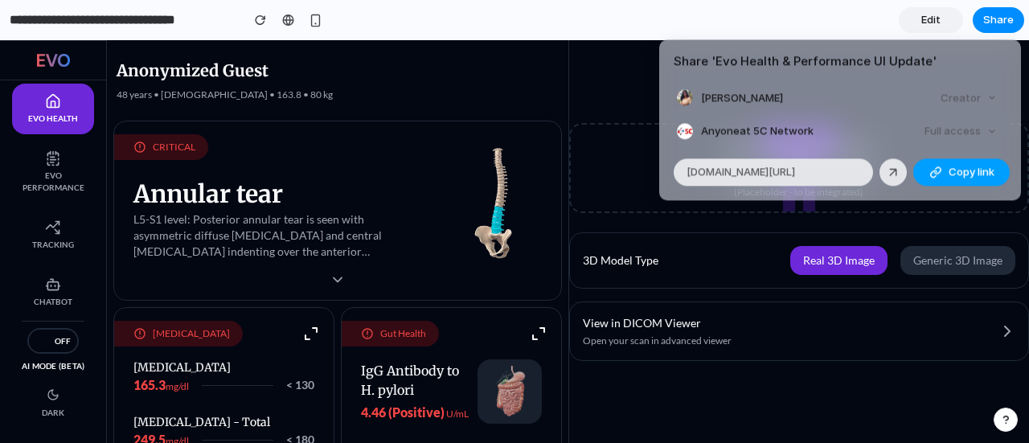
click at [923, 171] on button "Copy link" at bounding box center [962, 171] width 97 height 27
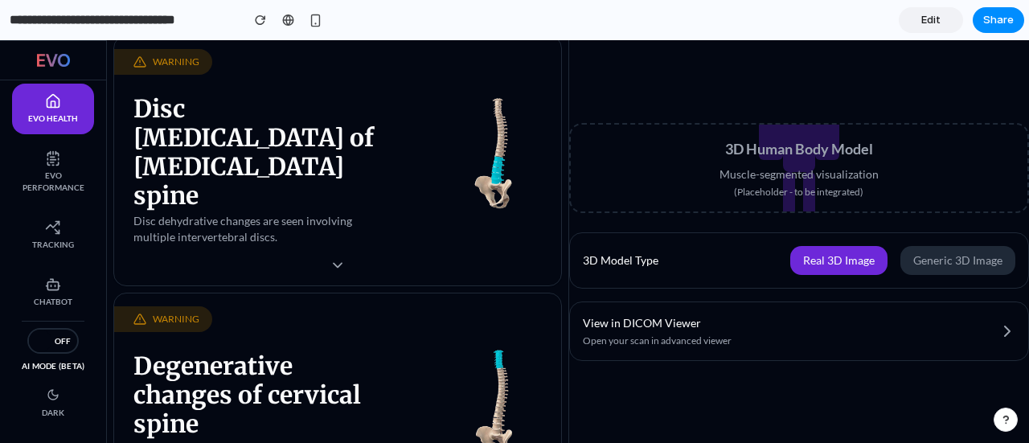
scroll to position [1042, 0]
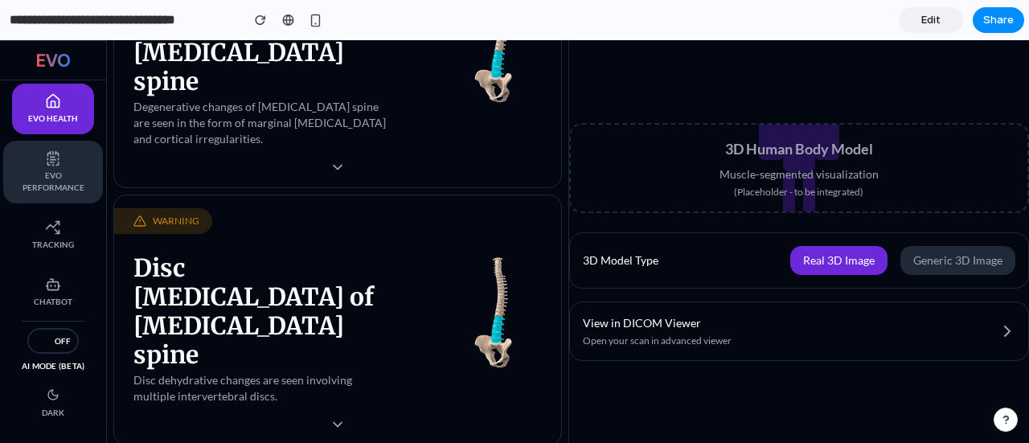
click at [80, 181] on span "EVO Performance" at bounding box center [53, 182] width 68 height 24
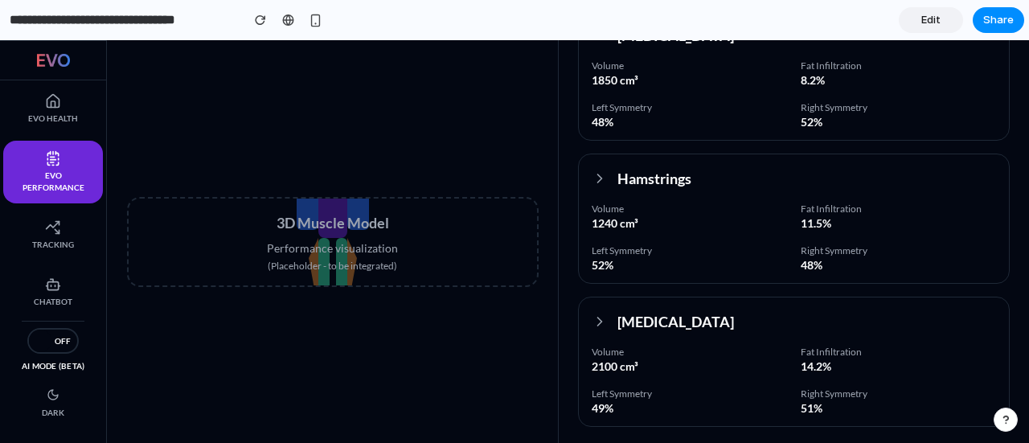
scroll to position [0, 0]
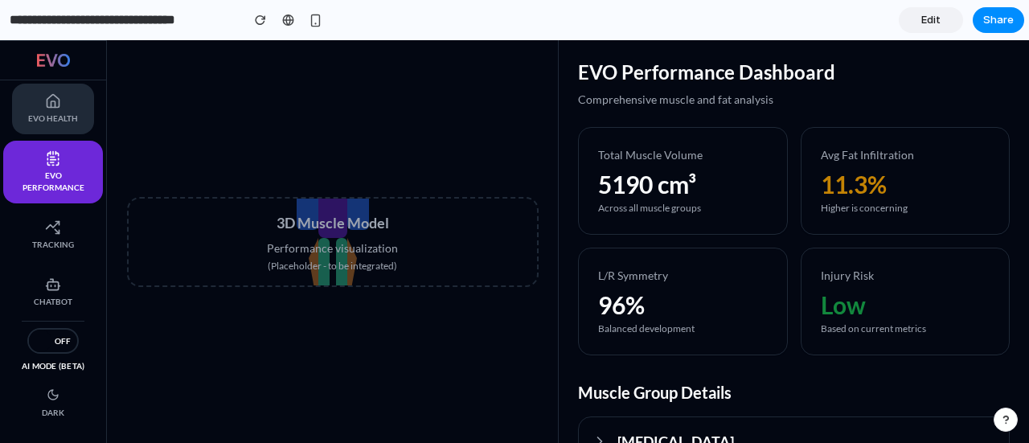
click at [27, 91] on link "EVO Health" at bounding box center [53, 109] width 82 height 51
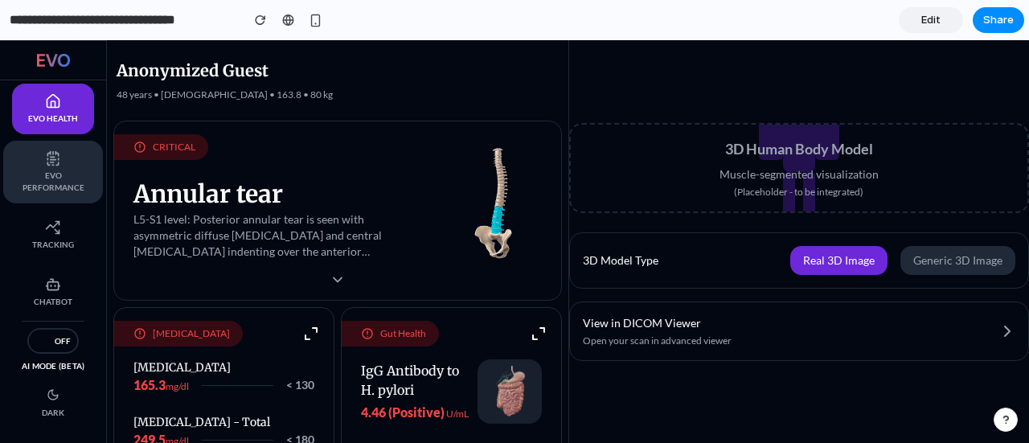
click at [51, 166] on link "EVO Performance" at bounding box center [53, 172] width 100 height 63
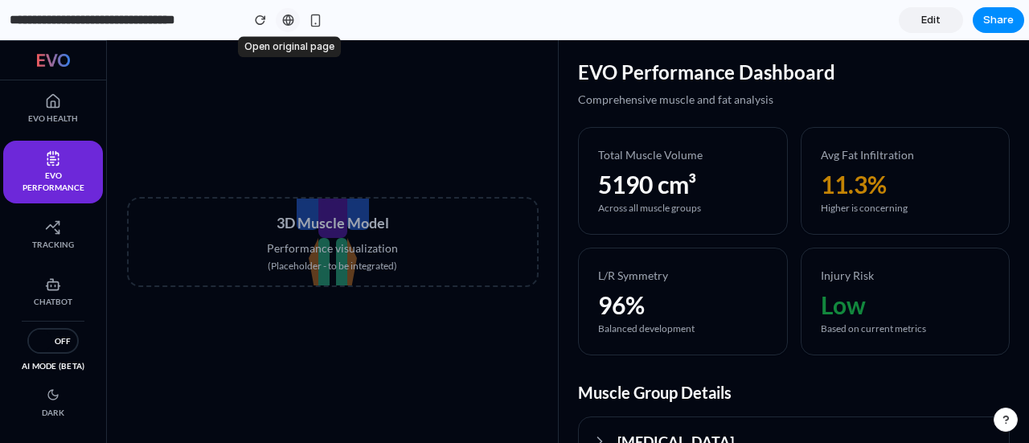
click at [290, 14] on div at bounding box center [288, 20] width 12 height 13
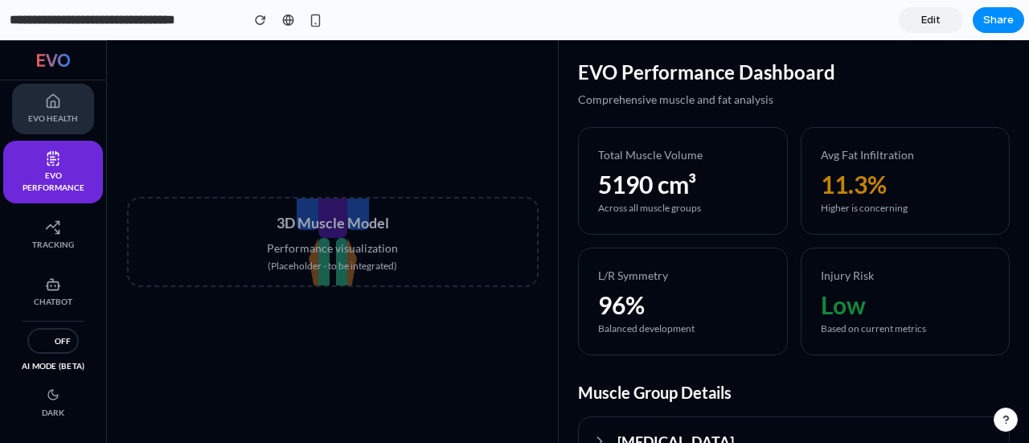
click at [35, 99] on link "EVO Health" at bounding box center [53, 109] width 82 height 51
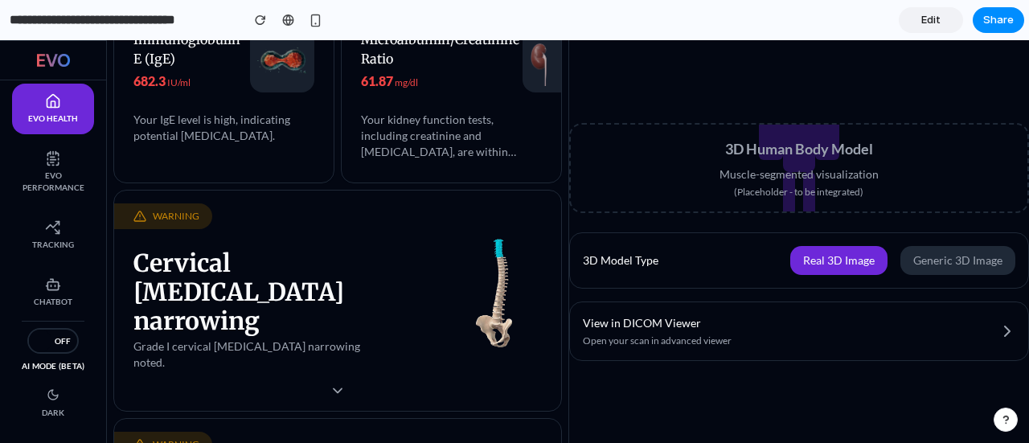
scroll to position [555, 0]
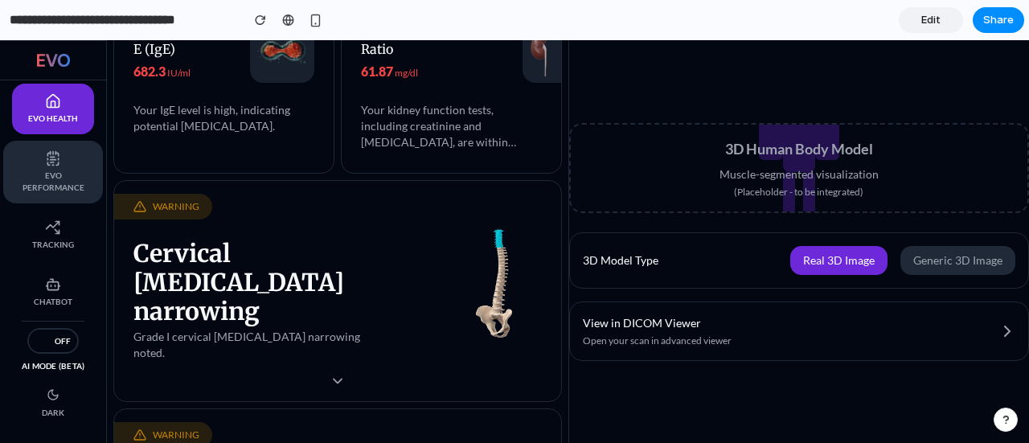
click at [60, 162] on icon at bounding box center [53, 158] width 16 height 16
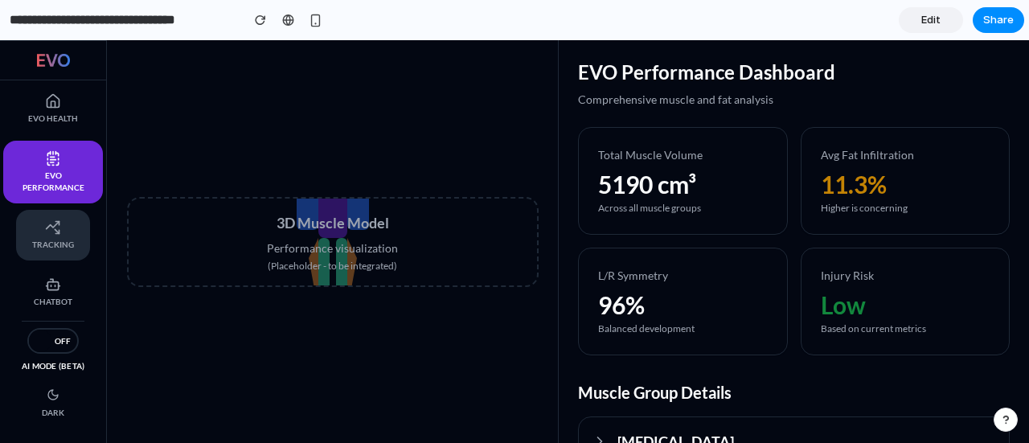
click at [55, 222] on icon at bounding box center [53, 228] width 16 height 16
select select "********"
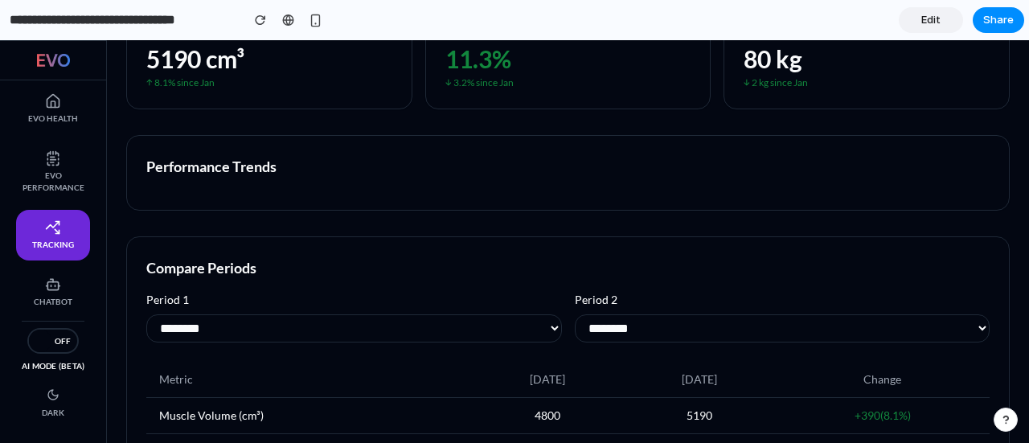
scroll to position [0, 0]
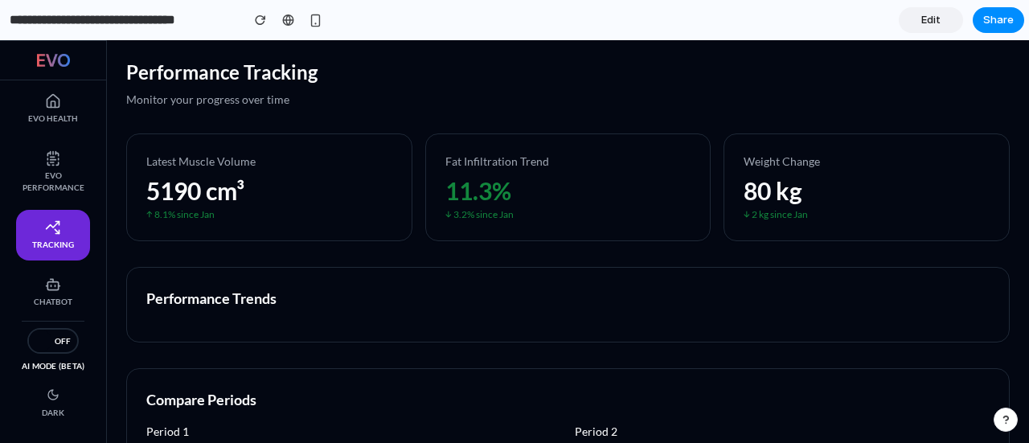
click at [941, 23] on link "Edit" at bounding box center [931, 20] width 64 height 26
